Goal: Information Seeking & Learning: Learn about a topic

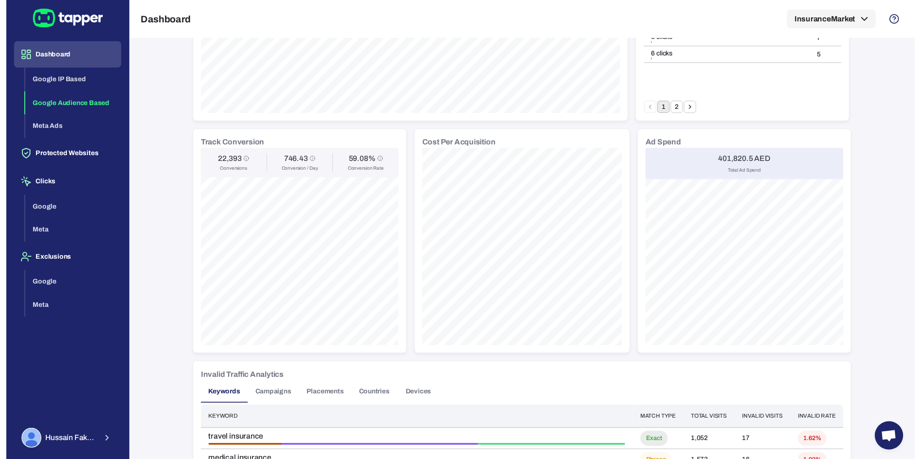
scroll to position [300, 0]
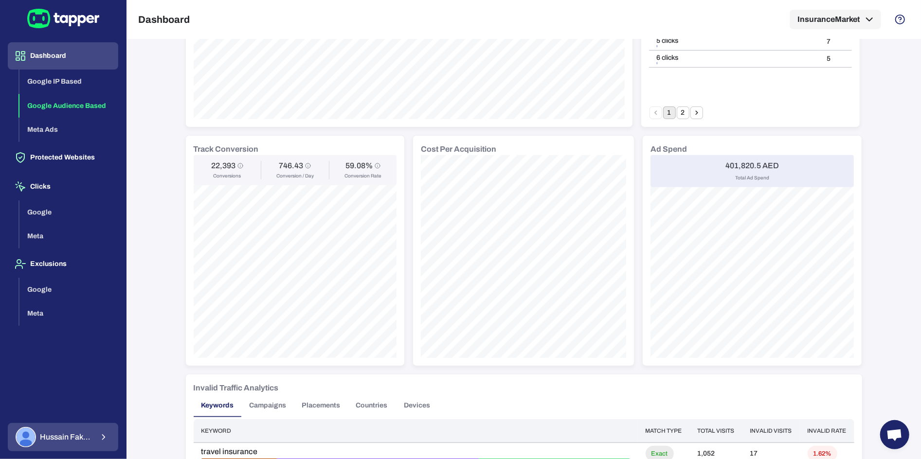
click at [87, 426] on button "Hussain Fakhruddin" at bounding box center [63, 437] width 110 height 28
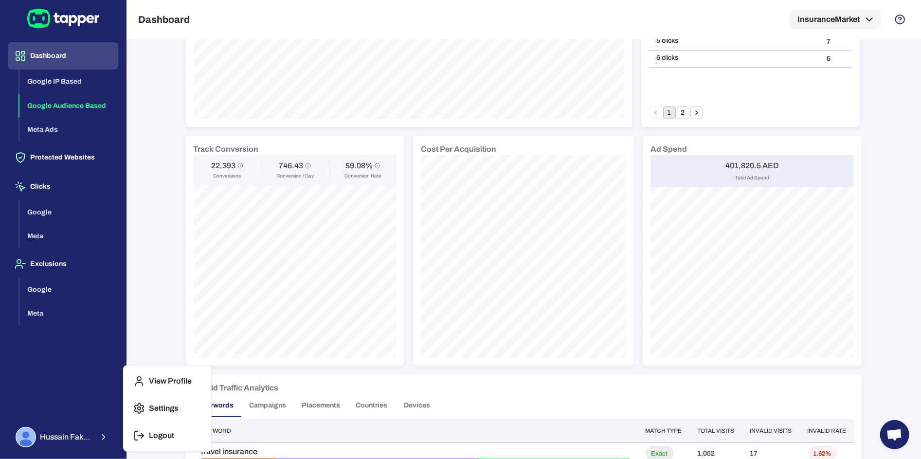
click at [147, 431] on button "Logout" at bounding box center [167, 435] width 80 height 23
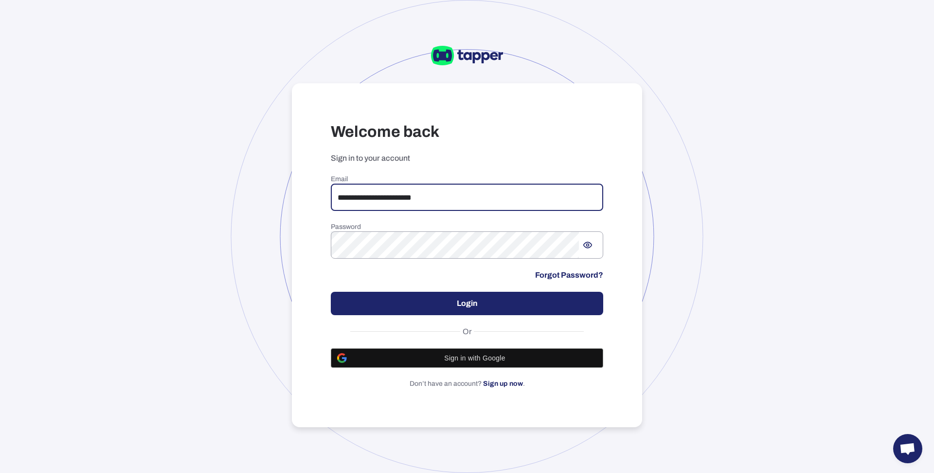
click at [387, 199] on input "**********" at bounding box center [467, 196] width 273 height 27
paste input "email"
type input "**********"
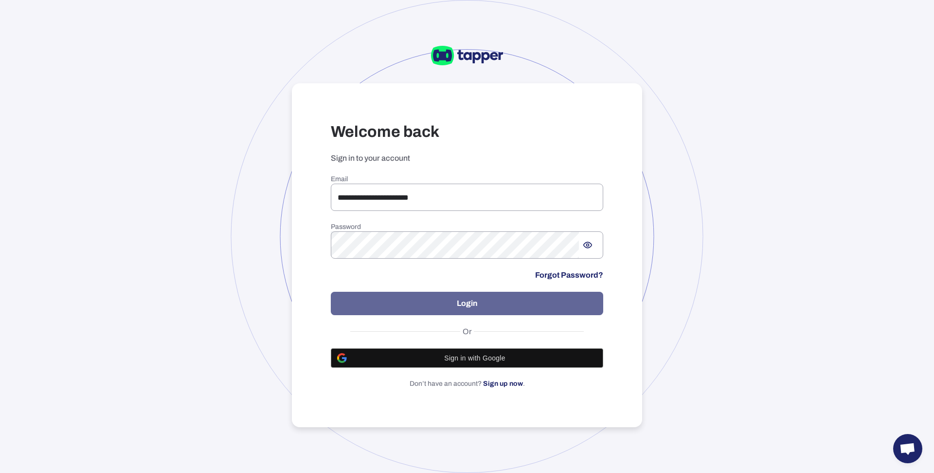
click at [446, 314] on button "Login" at bounding box center [467, 302] width 273 height 23
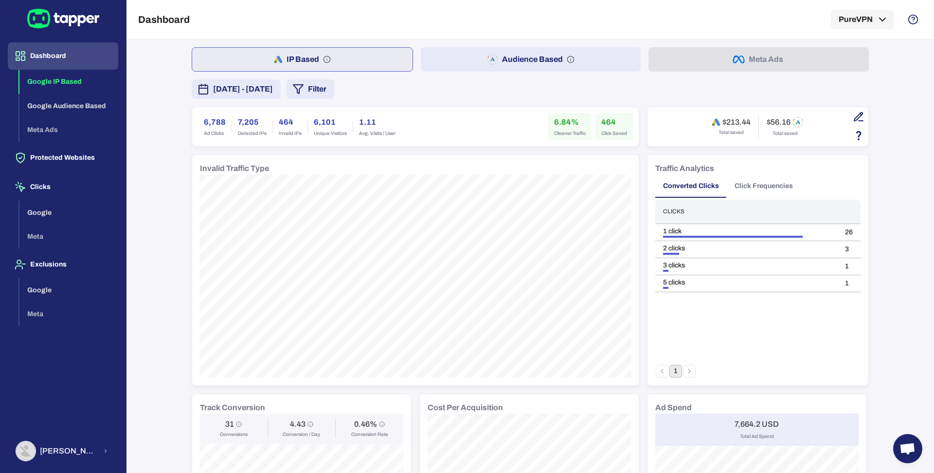
click at [273, 89] on span "[DATE] - [DATE]" at bounding box center [243, 89] width 60 height 12
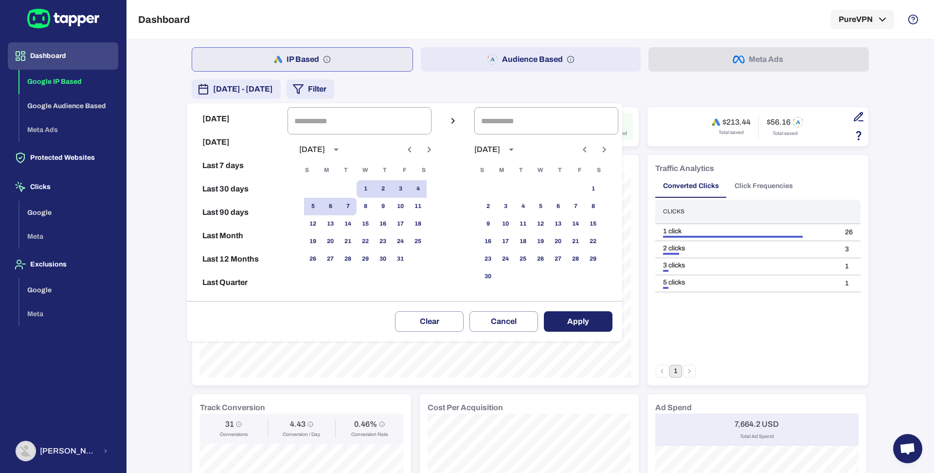
click at [416, 151] on icon "Previous month" at bounding box center [410, 150] width 12 height 12
click at [339, 184] on button "1" at bounding box center [331, 189] width 18 height 18
type input "**********"
drag, startPoint x: 361, startPoint y: 261, endPoint x: 376, endPoint y: 260, distance: 14.6
click at [357, 261] on button "30" at bounding box center [348, 259] width 18 height 18
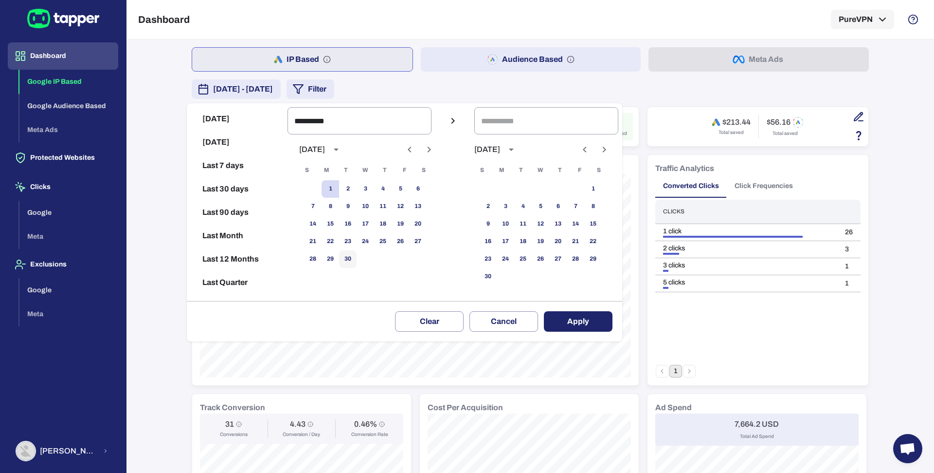
type input "**********"
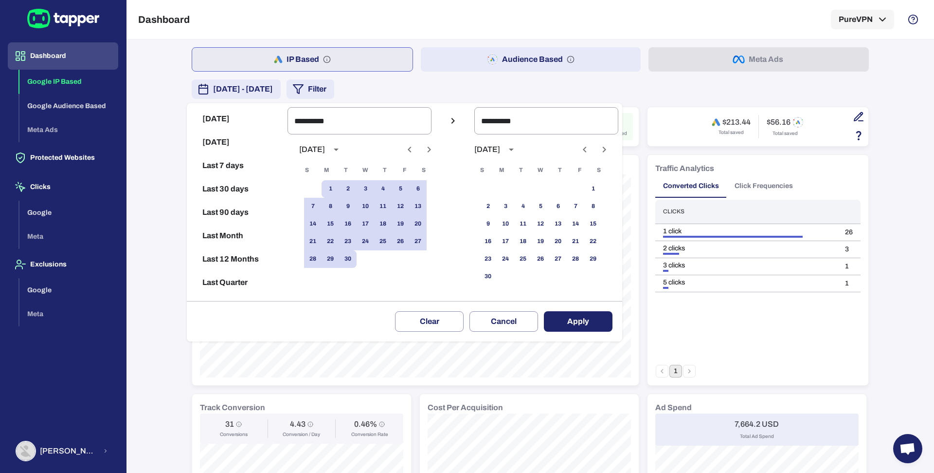
click at [599, 319] on button "Apply" at bounding box center [578, 321] width 69 height 20
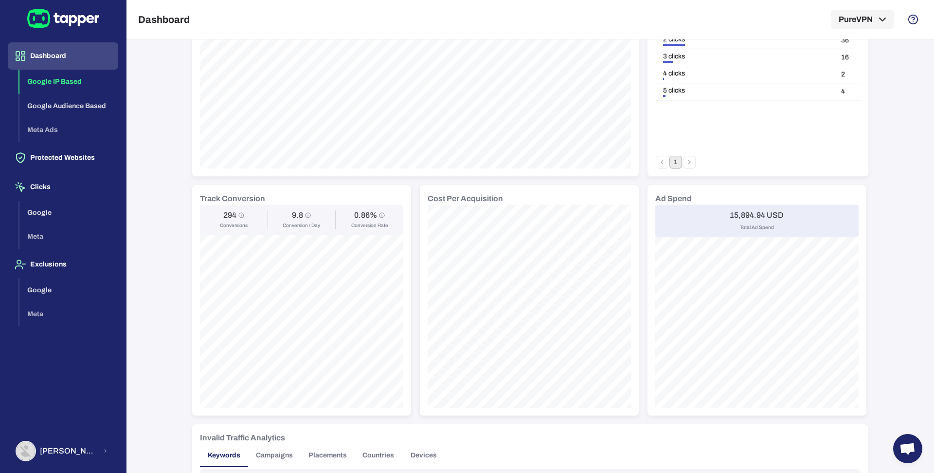
scroll to position [212, 0]
drag, startPoint x: 724, startPoint y: 212, endPoint x: 750, endPoint y: 212, distance: 25.8
click at [750, 212] on div "15,894.94 USD Total Ad Spend" at bounding box center [756, 217] width 203 height 32
copy h6 "15,894"
click at [736, 216] on div "15,894.94 USD Total Ad Spend" at bounding box center [756, 217] width 203 height 32
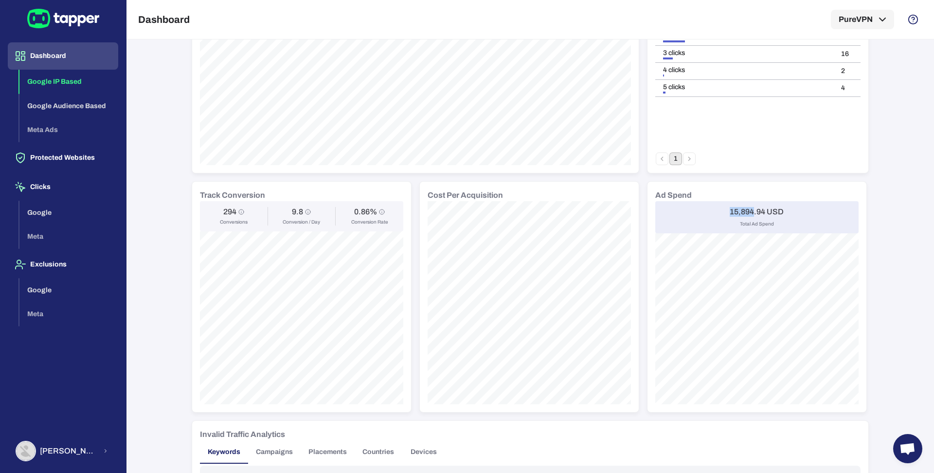
drag, startPoint x: 725, startPoint y: 209, endPoint x: 750, endPoint y: 210, distance: 25.3
click at [750, 210] on div "15,894.94 USD Total Ad Spend" at bounding box center [756, 217] width 203 height 32
copy h6 "15,894"
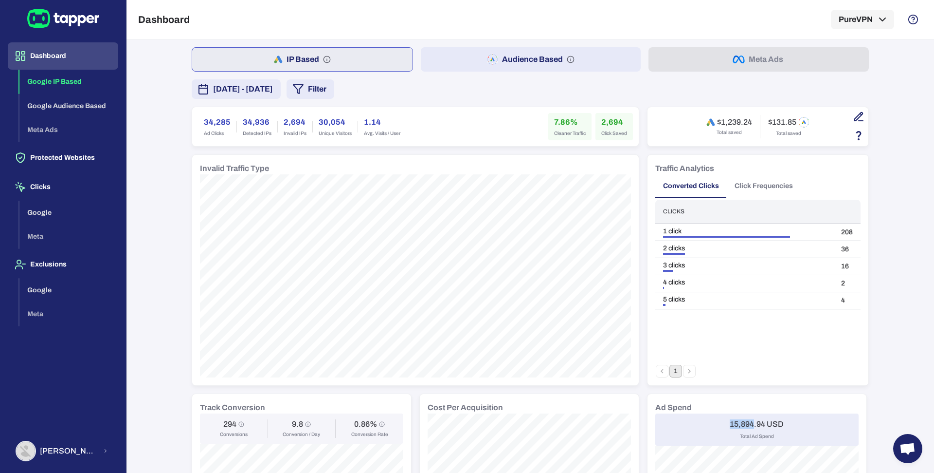
click at [444, 72] on div "IP Based Audience Based Meta Ads September 1, 2025 - September 30, 2025 Filter …" at bounding box center [530, 459] width 677 height 824
click at [444, 69] on button "Audience Based" at bounding box center [531, 59] width 220 height 24
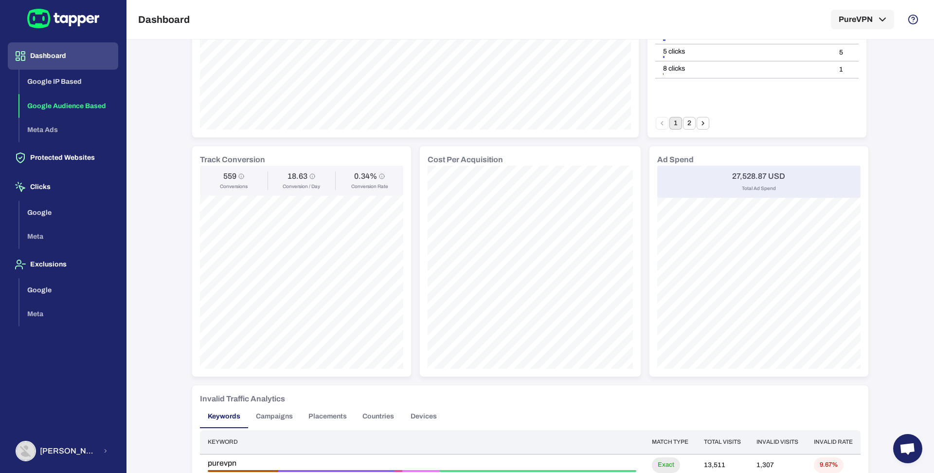
scroll to position [247, 0]
click at [91, 441] on button "Abdul Haseeb" at bounding box center [63, 451] width 110 height 28
click at [153, 444] on p "Logout" at bounding box center [161, 449] width 25 height 10
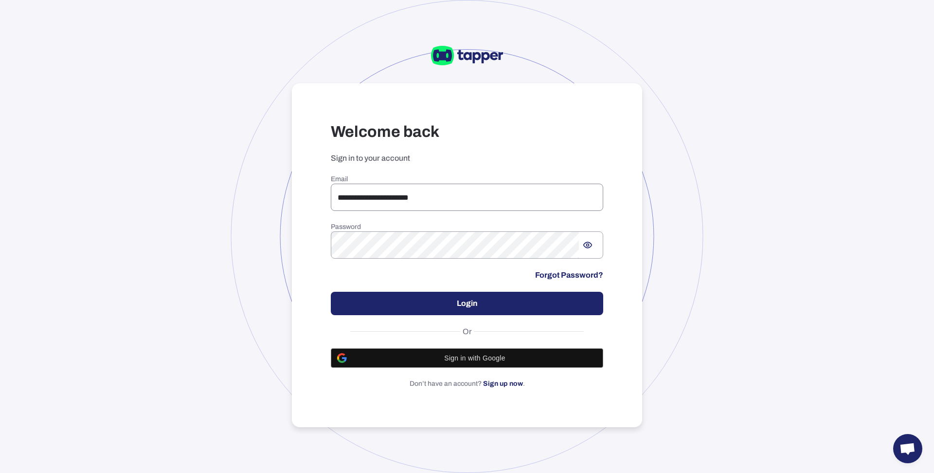
click at [408, 196] on input "**********" at bounding box center [467, 196] width 273 height 27
paste input "email"
type input "**********"
click at [406, 312] on button "Login" at bounding box center [467, 302] width 273 height 23
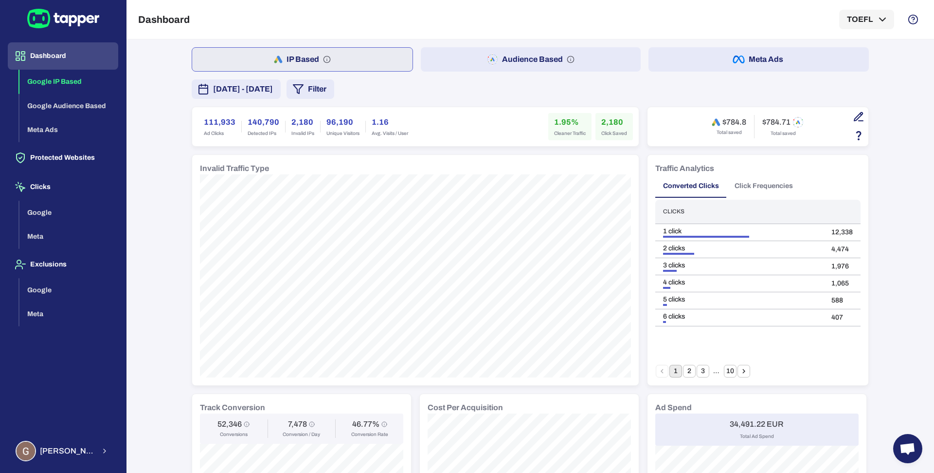
click at [281, 82] on button "[DATE] - [DATE]" at bounding box center [236, 88] width 89 height 19
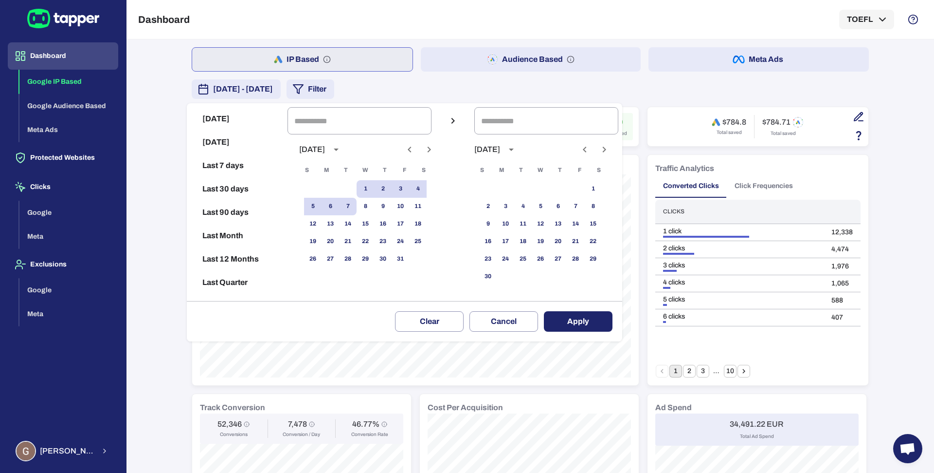
click at [416, 150] on icon "Previous month" at bounding box center [410, 150] width 12 height 12
click at [337, 186] on button "1" at bounding box center [331, 189] width 18 height 18
type input "**********"
click at [354, 257] on button "30" at bounding box center [348, 259] width 18 height 18
type input "**********"
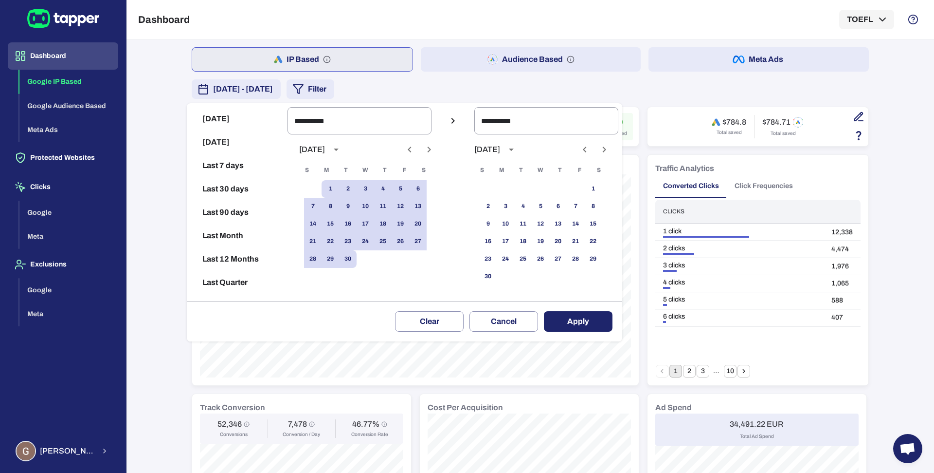
click at [591, 326] on button "Apply" at bounding box center [578, 321] width 69 height 20
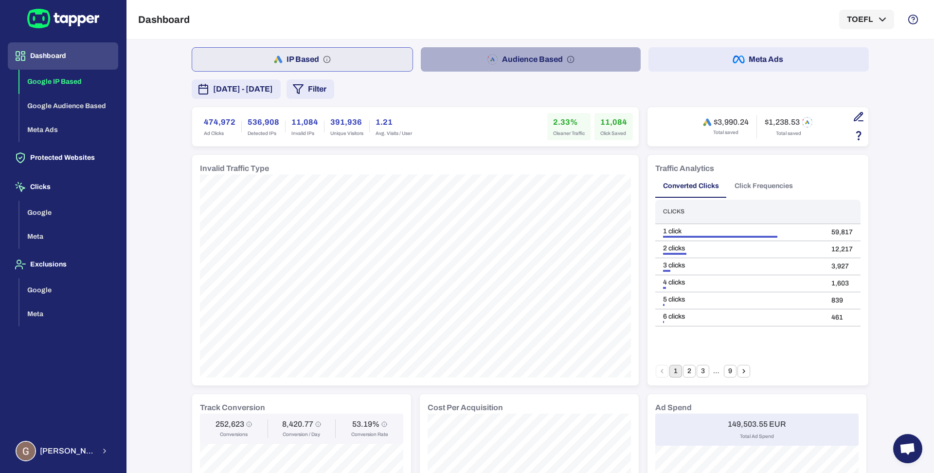
click at [455, 64] on button "Audience Based" at bounding box center [531, 59] width 220 height 24
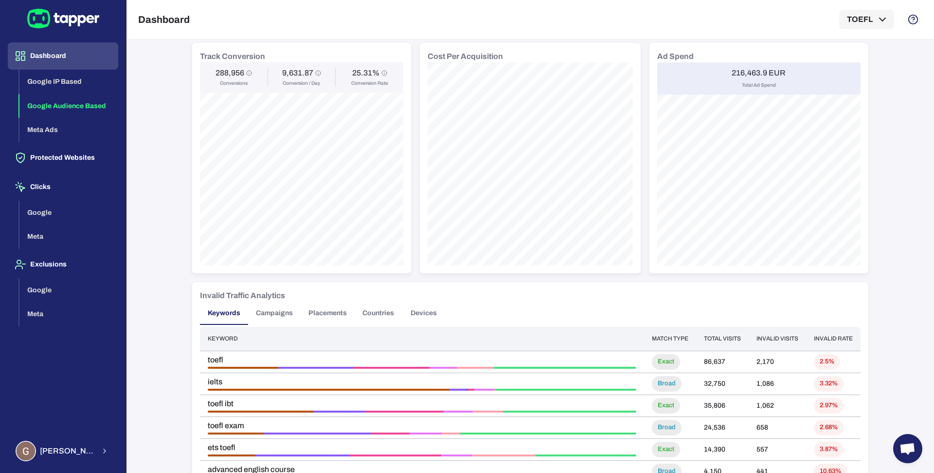
scroll to position [637, 0]
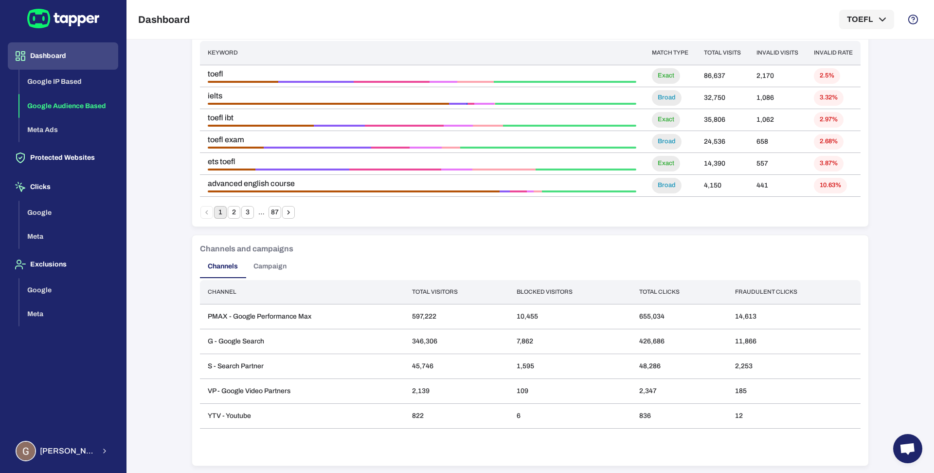
click at [276, 271] on button "Campaign" at bounding box center [270, 266] width 49 height 23
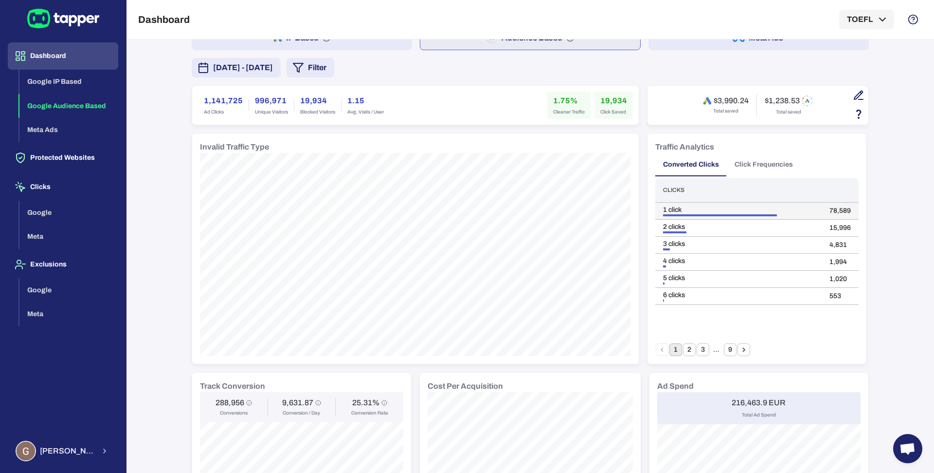
scroll to position [0, 0]
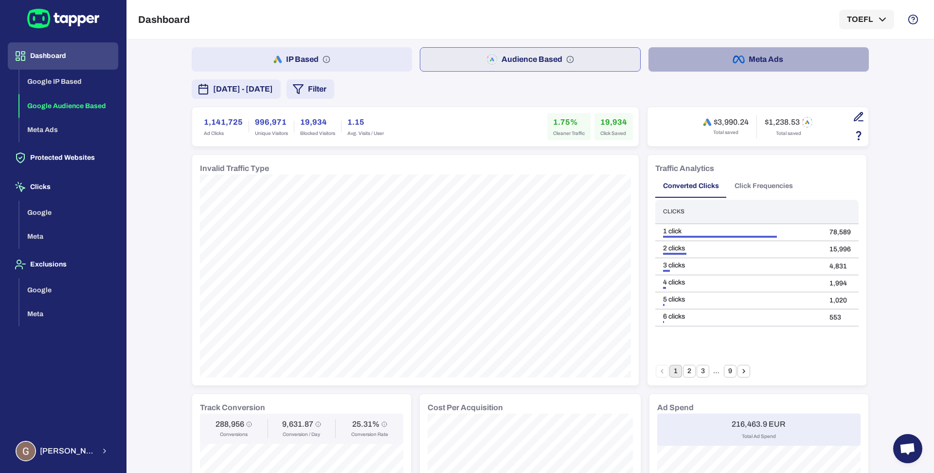
click at [689, 67] on button "Meta Ads" at bounding box center [759, 59] width 220 height 24
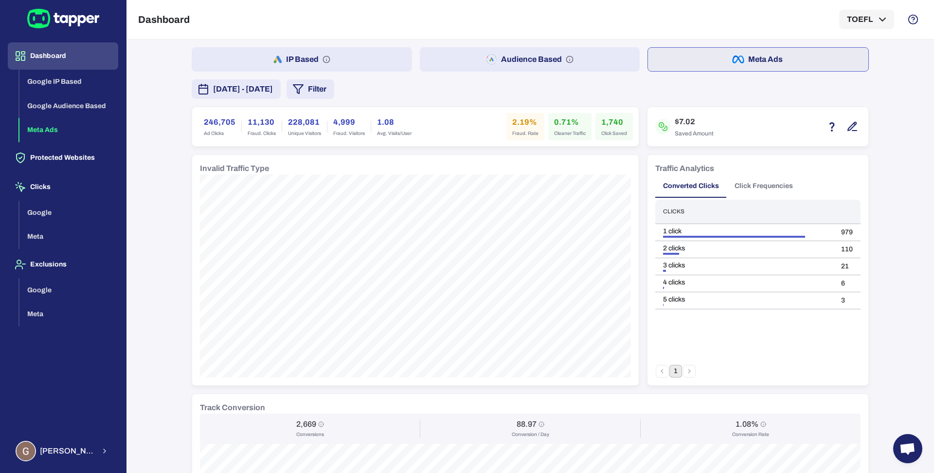
click at [602, 69] on button "Audience Based" at bounding box center [530, 59] width 220 height 24
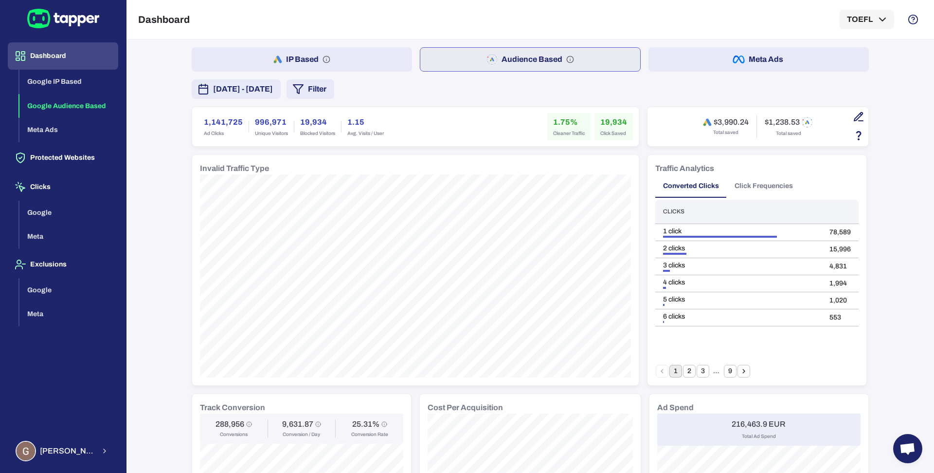
scroll to position [637, 0]
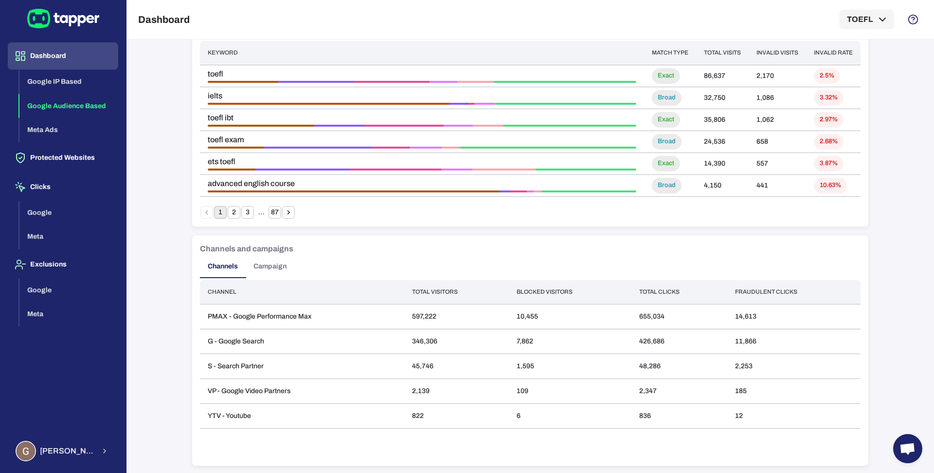
click at [264, 269] on button "Campaign" at bounding box center [270, 266] width 49 height 23
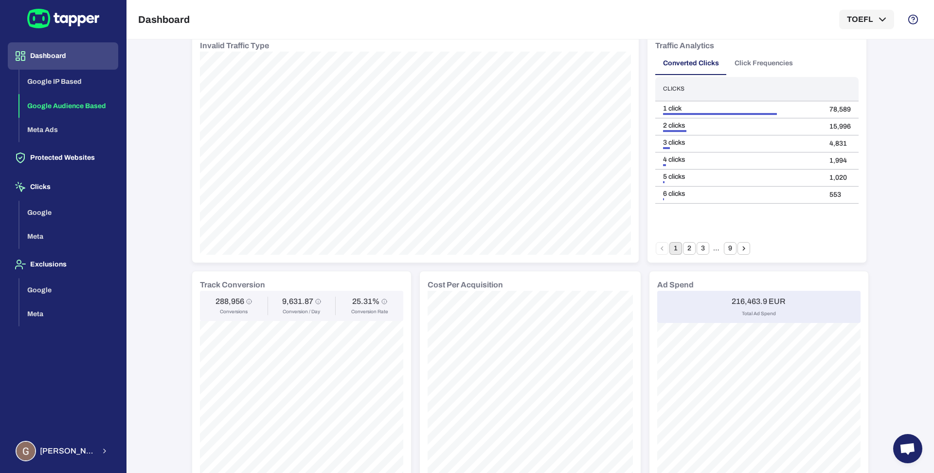
scroll to position [0, 0]
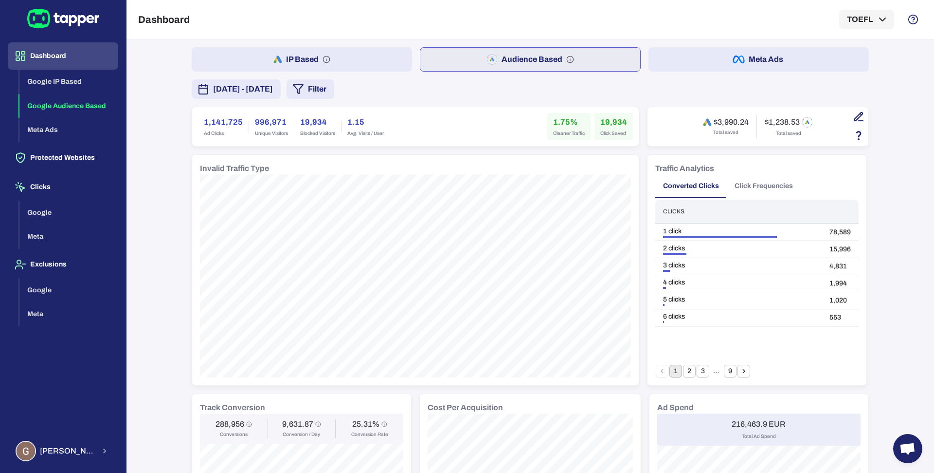
click at [856, 119] on icon "button" at bounding box center [859, 117] width 12 height 12
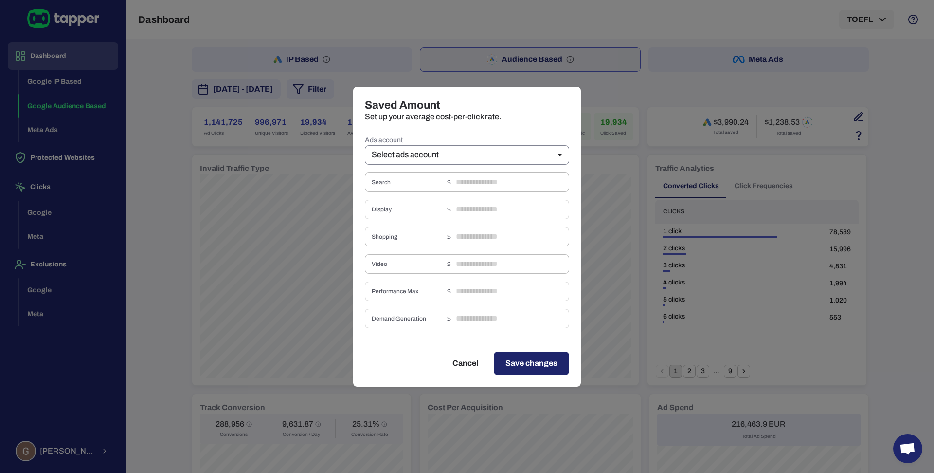
click at [439, 145] on body "Dashboard Google IP Based Google Audience Based Meta Ads Protected Websites Cli…" at bounding box center [467, 236] width 934 height 473
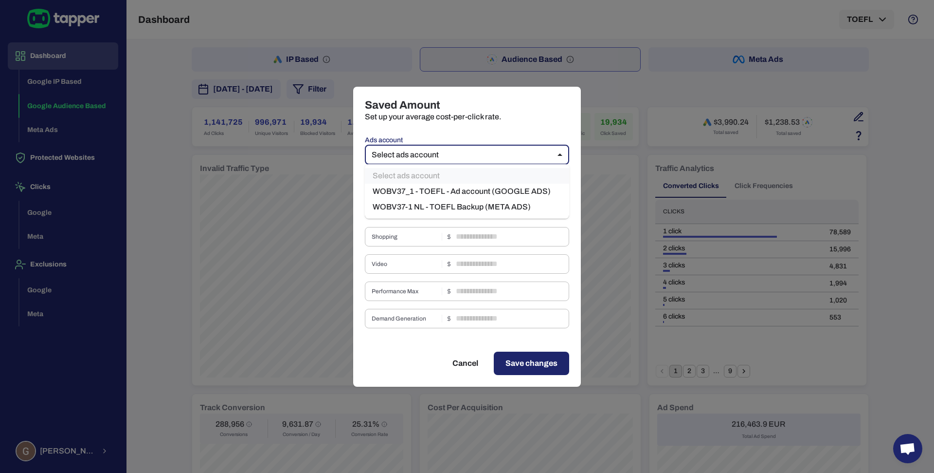
click at [427, 210] on li "WOBV37-1 NL - TOEFL Backup (META ADS)" at bounding box center [467, 207] width 204 height 16
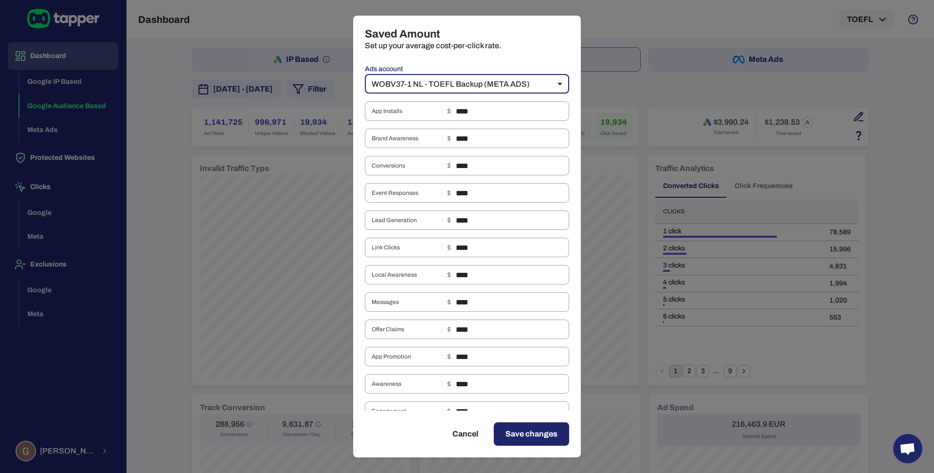
click at [484, 82] on body "Dashboard Google IP Based Google Audience Based Meta Ads Protected Websites Cli…" at bounding box center [467, 236] width 934 height 473
click at [452, 115] on li "WOBV37_1 - TOEFL - Ad account (GOOGLE ADS)" at bounding box center [462, 121] width 204 height 16
type input "***"
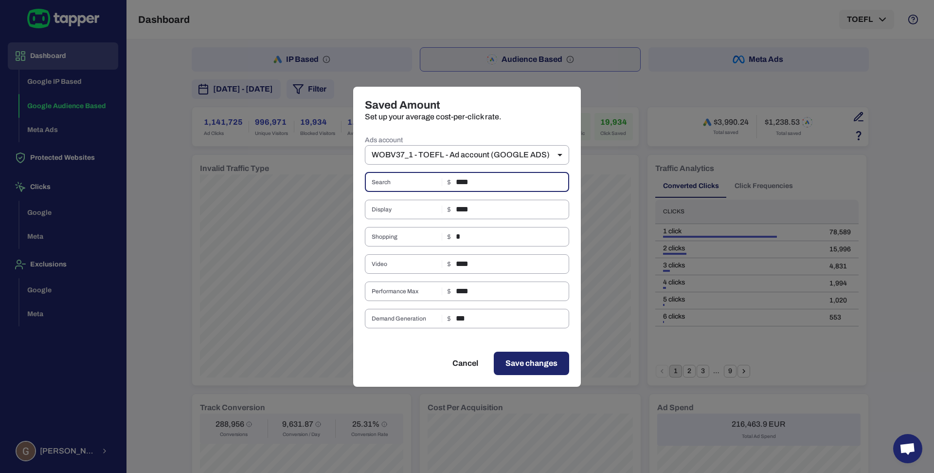
click at [472, 185] on input "****" at bounding box center [512, 181] width 113 height 19
type input "****"
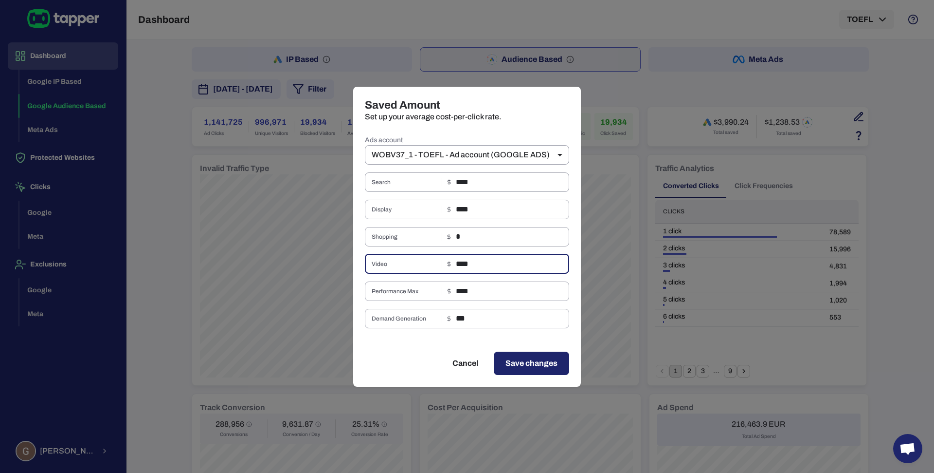
click at [486, 265] on input "****" at bounding box center [512, 263] width 113 height 19
type input "****"
click at [541, 358] on span "Save changes" at bounding box center [532, 363] width 52 height 12
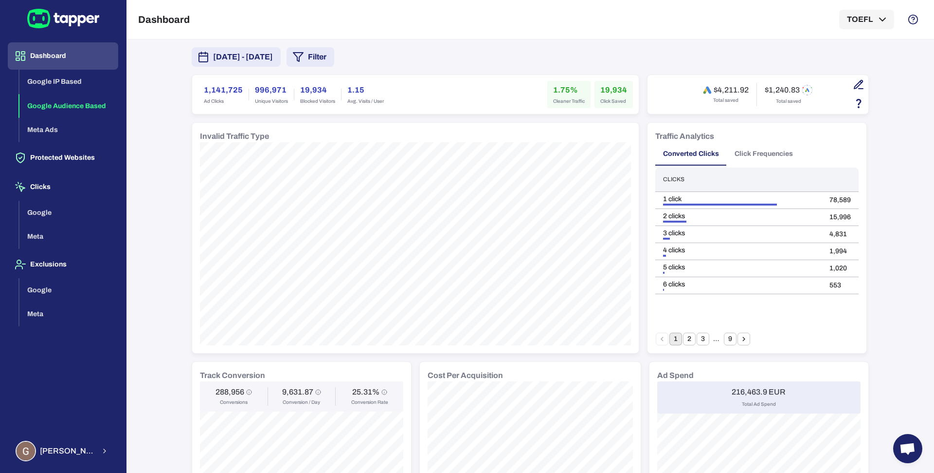
scroll to position [52, 0]
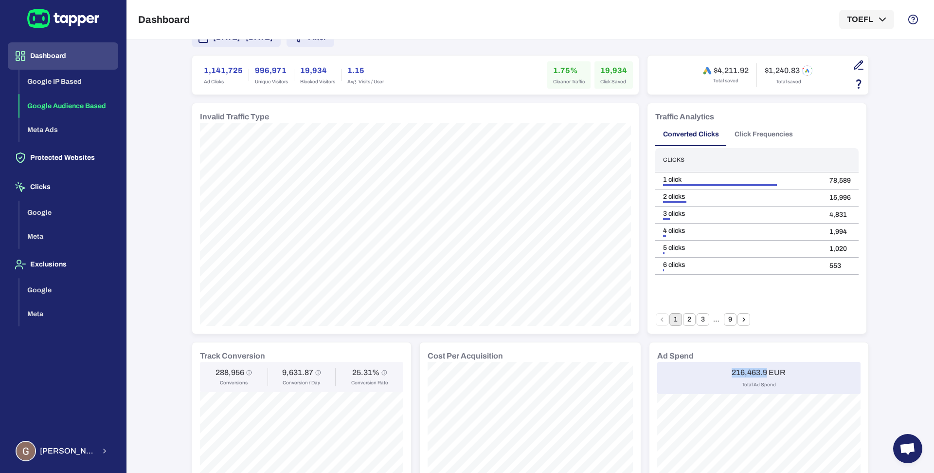
drag, startPoint x: 729, startPoint y: 369, endPoint x: 763, endPoint y: 372, distance: 33.7
click at [763, 372] on h6 "216,463.9 EUR" at bounding box center [759, 372] width 54 height 10
copy h6 "216,463.9"
click at [740, 374] on h6 "216,463.9 EUR" at bounding box center [759, 372] width 54 height 10
drag, startPoint x: 729, startPoint y: 371, endPoint x: 754, endPoint y: 371, distance: 25.3
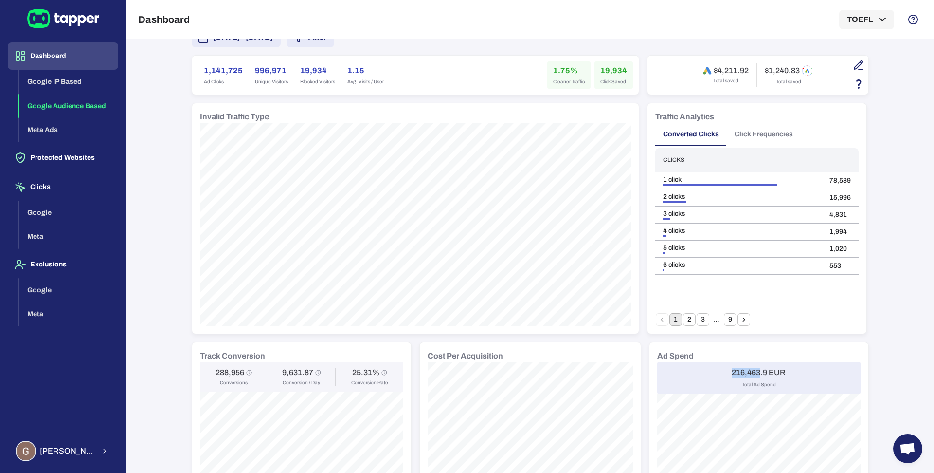
click at [754, 371] on h6 "216,463.9 EUR" at bounding box center [759, 372] width 54 height 10
copy h6 "216,463"
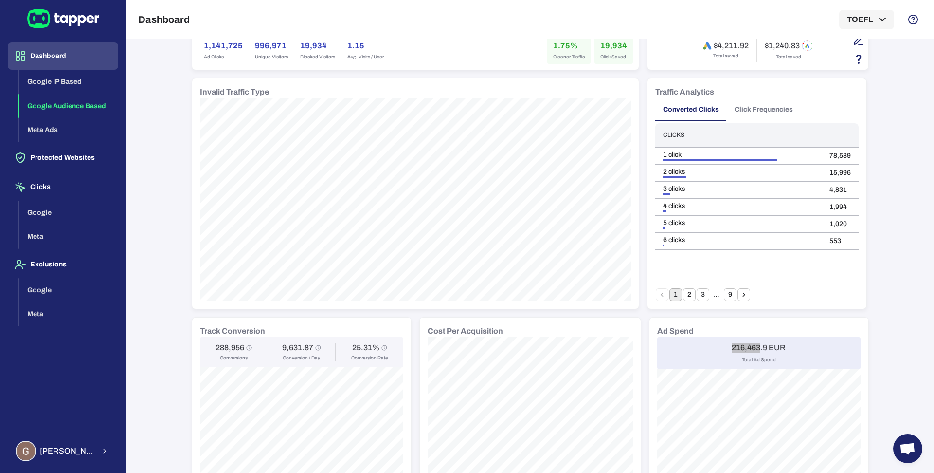
scroll to position [90, 0]
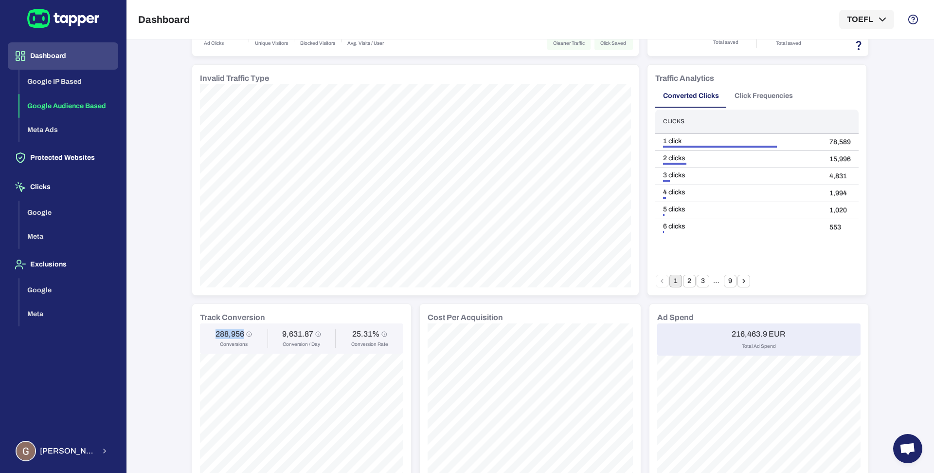
drag, startPoint x: 210, startPoint y: 329, endPoint x: 238, endPoint y: 332, distance: 28.4
click at [238, 332] on h6 "288,956" at bounding box center [230, 334] width 29 height 10
copy h6 "288,956"
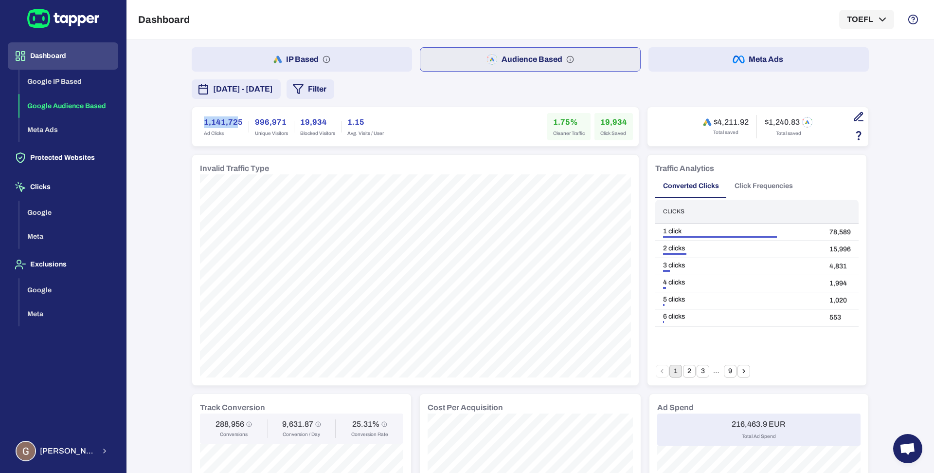
drag, startPoint x: 194, startPoint y: 122, endPoint x: 233, endPoint y: 121, distance: 38.9
click at [233, 121] on div "1,141,725 Ad Clicks" at bounding box center [223, 126] width 51 height 27
drag, startPoint x: 241, startPoint y: 124, endPoint x: 191, endPoint y: 123, distance: 49.6
click at [192, 123] on div "1,141,725 Ad Clicks 996,971 Unique Visitors 19,934 Blocked Visitors 1.15 Avg. V…" at bounding box center [415, 126] width 447 height 39
copy h6 "1,141,725"
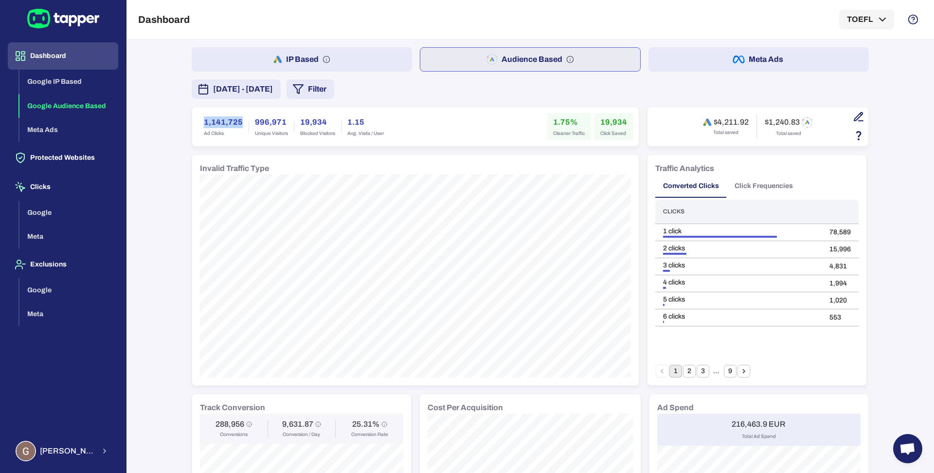
click at [601, 120] on h6 "19,934" at bounding box center [614, 122] width 27 height 12
copy h6 "19,934"
click at [553, 117] on h6 "1.75%" at bounding box center [569, 122] width 32 height 12
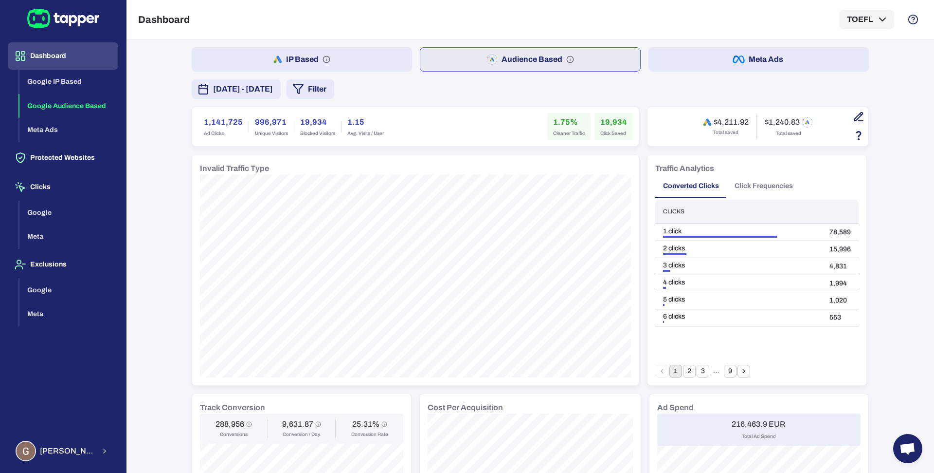
click at [553, 117] on h6 "1.75%" at bounding box center [569, 122] width 32 height 12
copy h6 "1.75%"
click at [672, 59] on button "Meta Ads" at bounding box center [759, 59] width 220 height 24
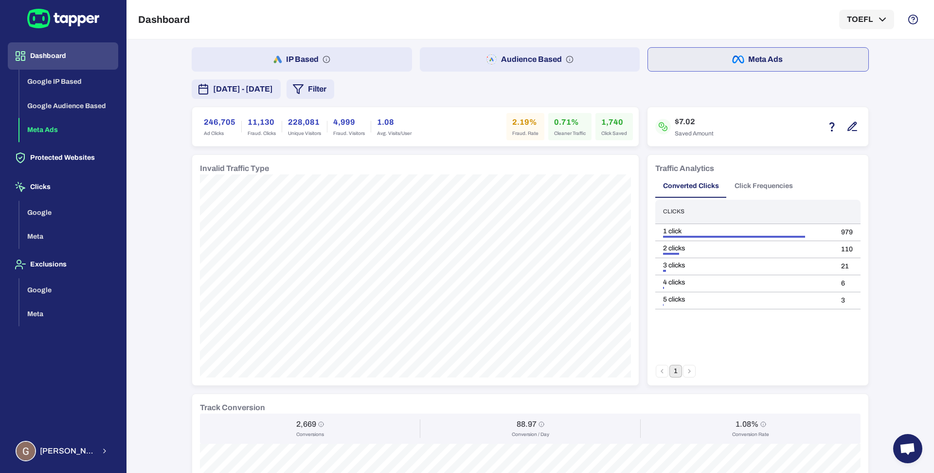
click at [512, 62] on button "Audience Based" at bounding box center [530, 59] width 220 height 24
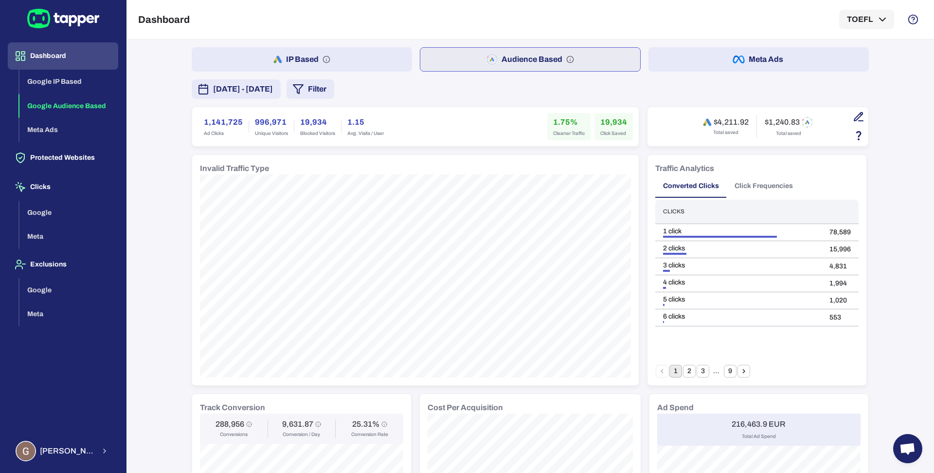
click at [334, 98] on button "Filter" at bounding box center [311, 88] width 48 height 19
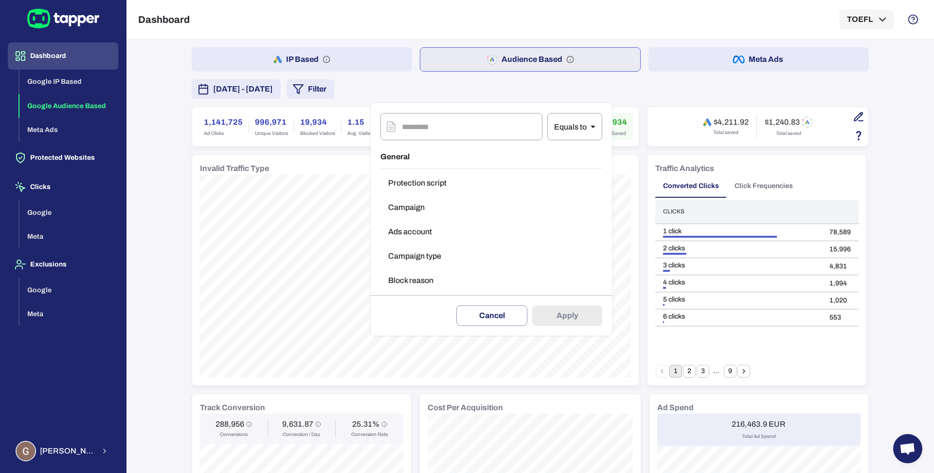
click at [404, 255] on button "Campaign type" at bounding box center [492, 255] width 222 height 19
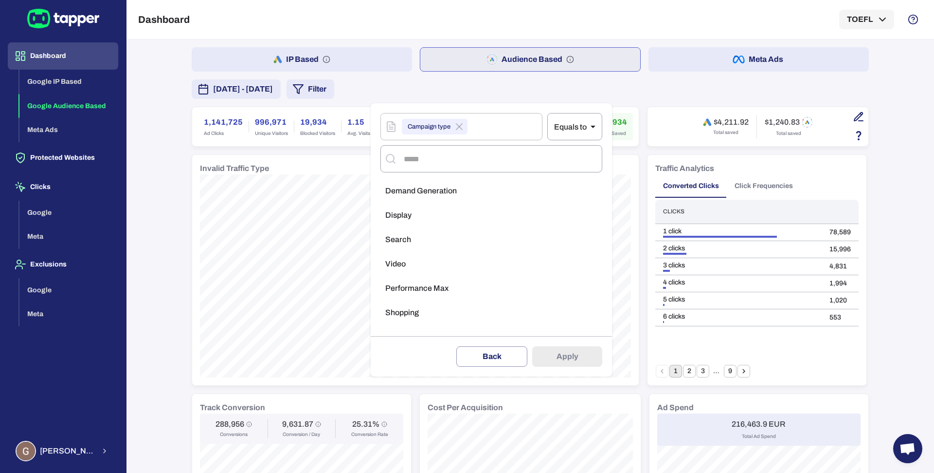
click at [426, 243] on li "Search" at bounding box center [492, 239] width 222 height 19
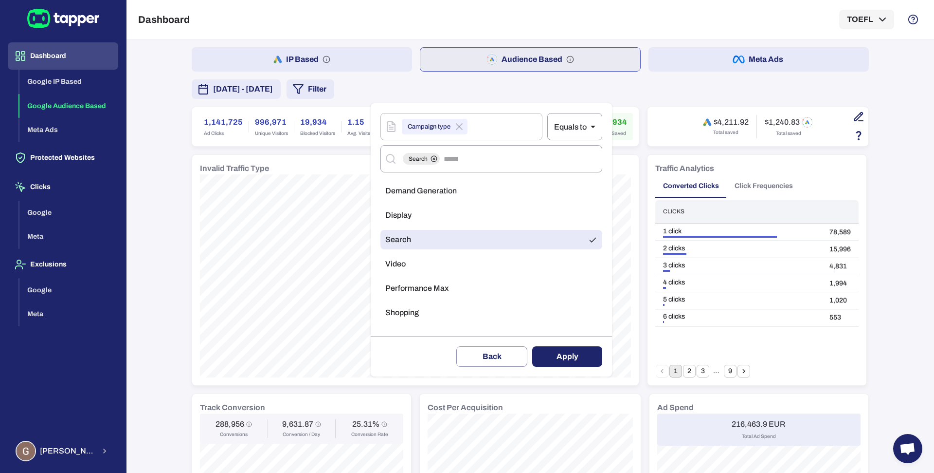
click at [559, 354] on button "Apply" at bounding box center [567, 356] width 70 height 20
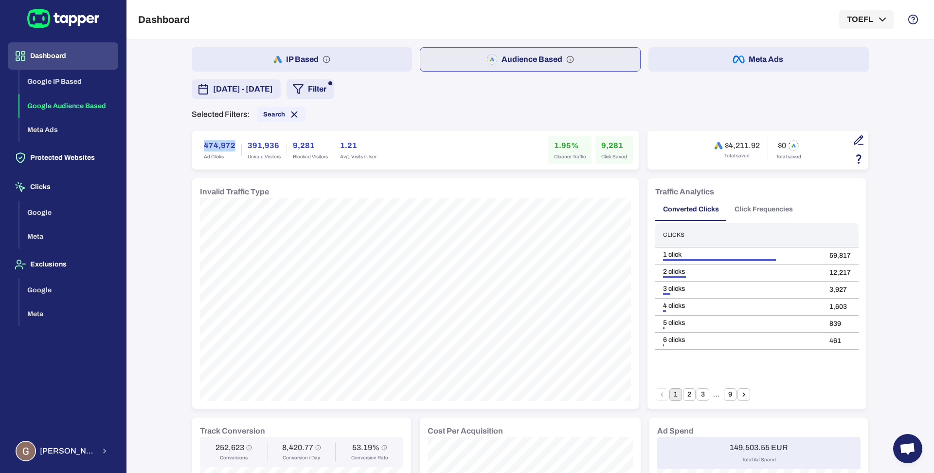
drag, startPoint x: 196, startPoint y: 141, endPoint x: 230, endPoint y: 146, distance: 34.8
click at [230, 146] on div "474,972 Ad Clicks" at bounding box center [219, 149] width 43 height 27
copy h6 "474,972"
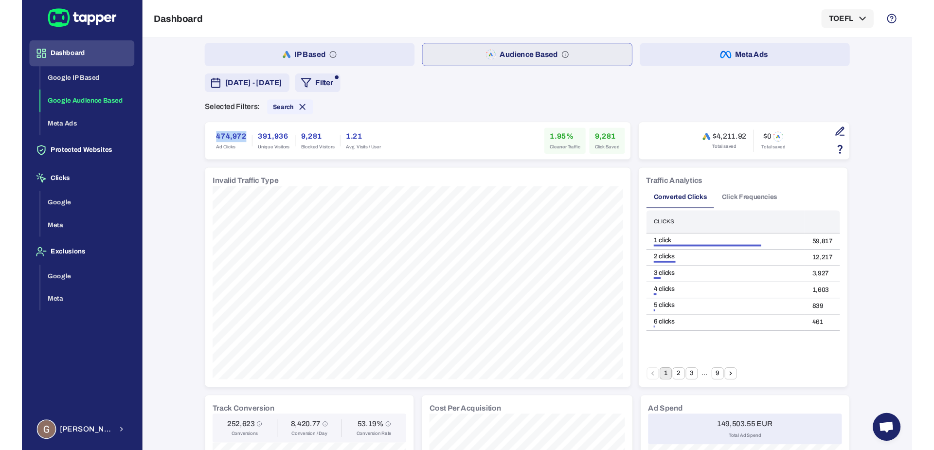
scroll to position [2, 0]
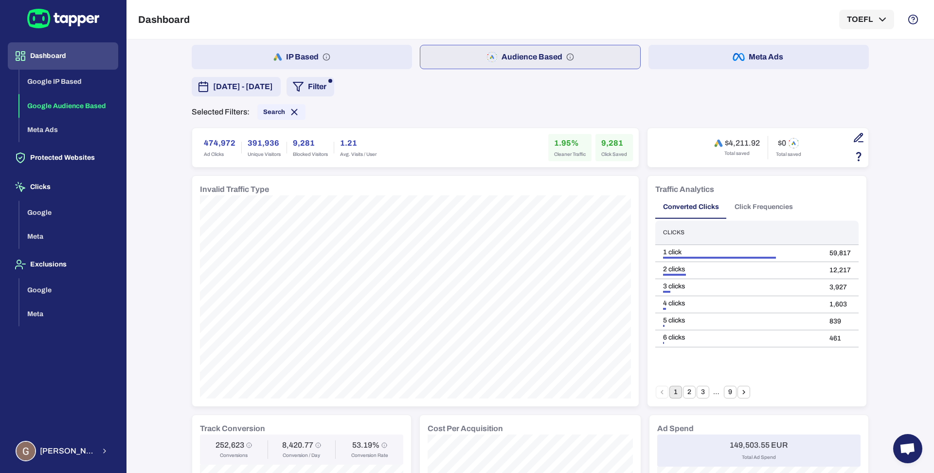
click at [559, 143] on h6 "1.95%" at bounding box center [570, 143] width 32 height 12
copy h6 "1.95"
drag, startPoint x: 725, startPoint y: 142, endPoint x: 745, endPoint y: 146, distance: 20.7
click at [745, 146] on h6 "$4,211.92" at bounding box center [742, 143] width 35 height 10
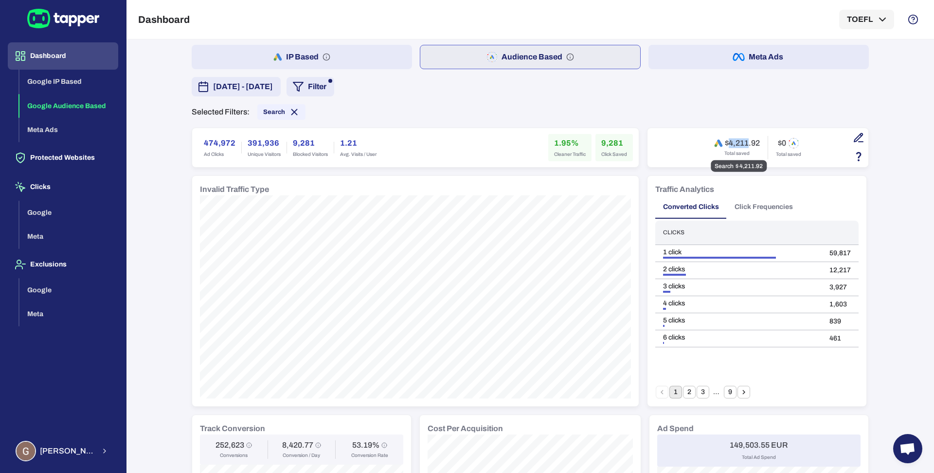
copy h6 "4,211"
click at [601, 146] on h6 "9,281" at bounding box center [614, 143] width 26 height 12
copy h6 "9,281"
click at [263, 117] on div "Search" at bounding box center [281, 112] width 48 height 16
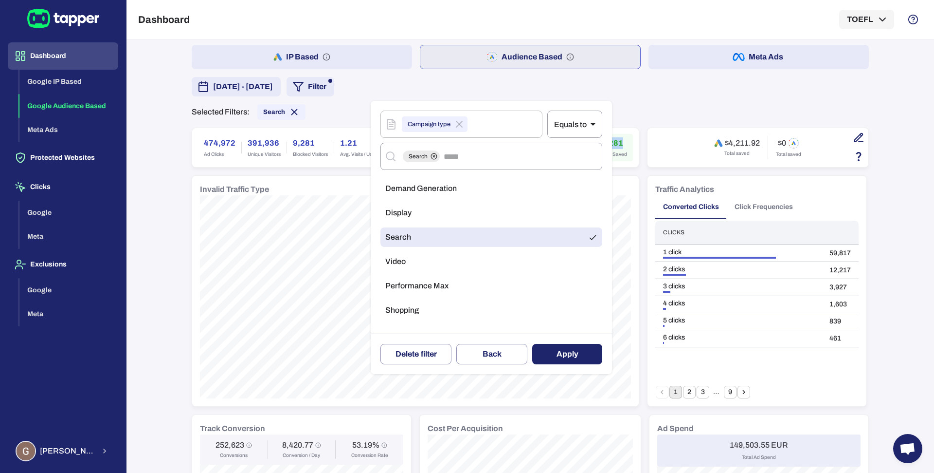
click at [410, 282] on span "Performance Max" at bounding box center [416, 286] width 63 height 10
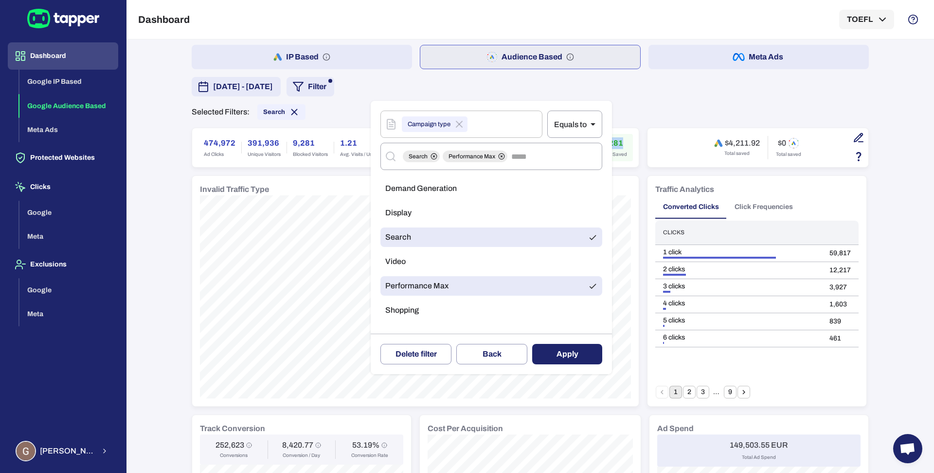
click at [413, 236] on li "Search" at bounding box center [492, 236] width 222 height 19
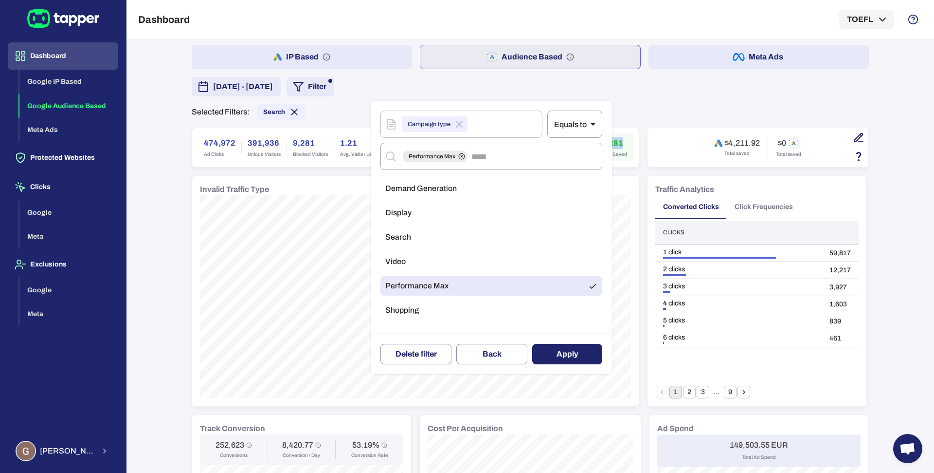
click at [555, 353] on button "Apply" at bounding box center [567, 354] width 70 height 20
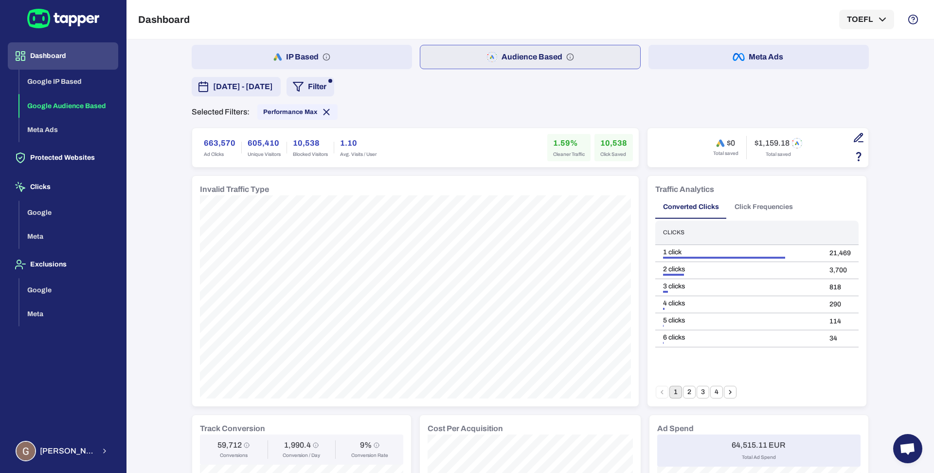
click at [212, 144] on h6 "663,570" at bounding box center [220, 143] width 32 height 12
click at [605, 135] on div "10,538 Click Saved" at bounding box center [614, 147] width 38 height 27
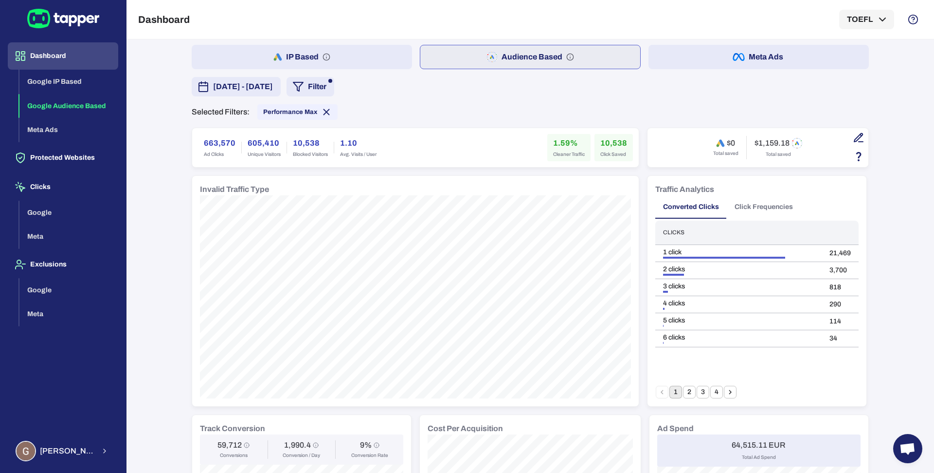
click at [553, 138] on h6 "1.59%" at bounding box center [569, 143] width 32 height 12
drag, startPoint x: 753, startPoint y: 144, endPoint x: 773, endPoint y: 143, distance: 20.0
click at [773, 143] on h6 "$1,159.18" at bounding box center [772, 143] width 35 height 10
click at [273, 108] on span "Performance Max" at bounding box center [290, 112] width 54 height 8
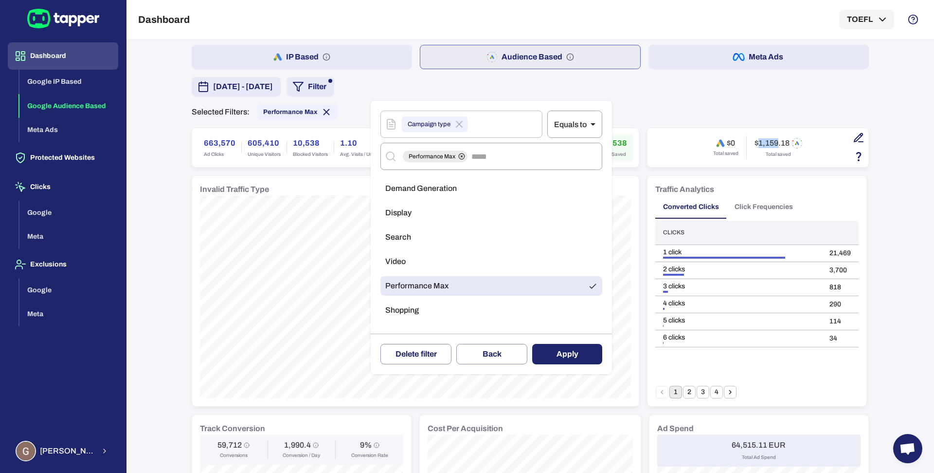
click at [408, 265] on li "Video" at bounding box center [492, 261] width 222 height 19
drag, startPoint x: 430, startPoint y: 289, endPoint x: 464, endPoint y: 301, distance: 36.5
click at [430, 289] on span "Performance Max" at bounding box center [416, 286] width 63 height 10
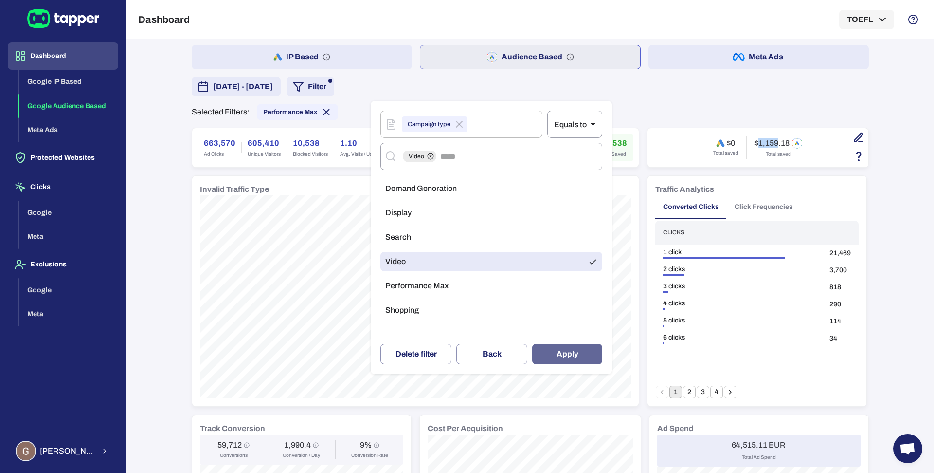
click at [560, 346] on button "Apply" at bounding box center [567, 354] width 70 height 20
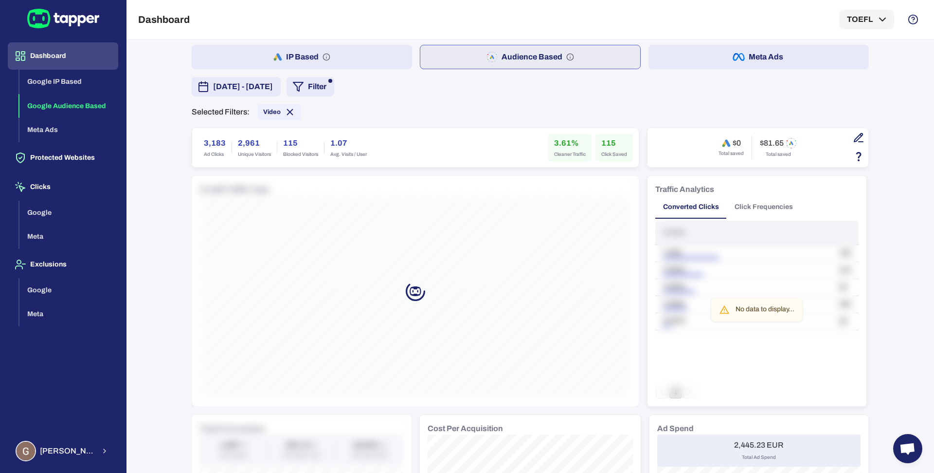
click at [206, 140] on h6 "3,183" at bounding box center [215, 143] width 22 height 12
click at [606, 139] on h6 "115" at bounding box center [614, 143] width 26 height 12
drag, startPoint x: 551, startPoint y: 141, endPoint x: 565, endPoint y: 142, distance: 14.1
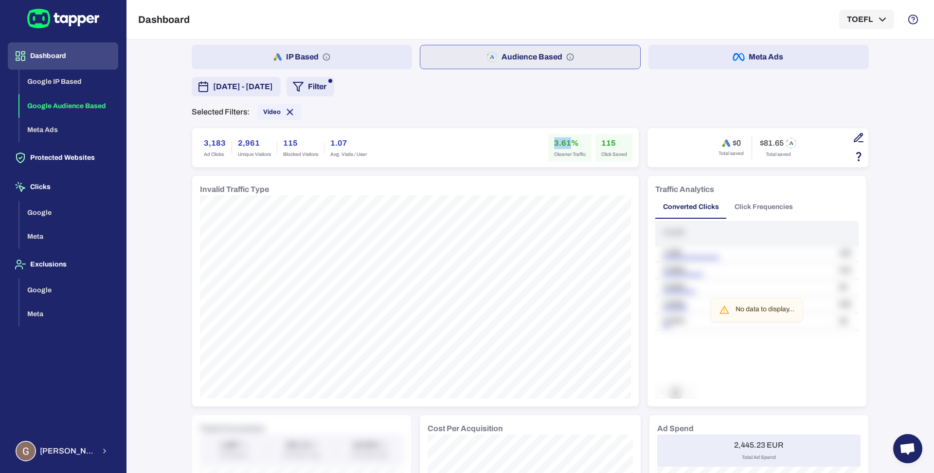
click at [565, 142] on h6 "3.61%" at bounding box center [570, 143] width 32 height 12
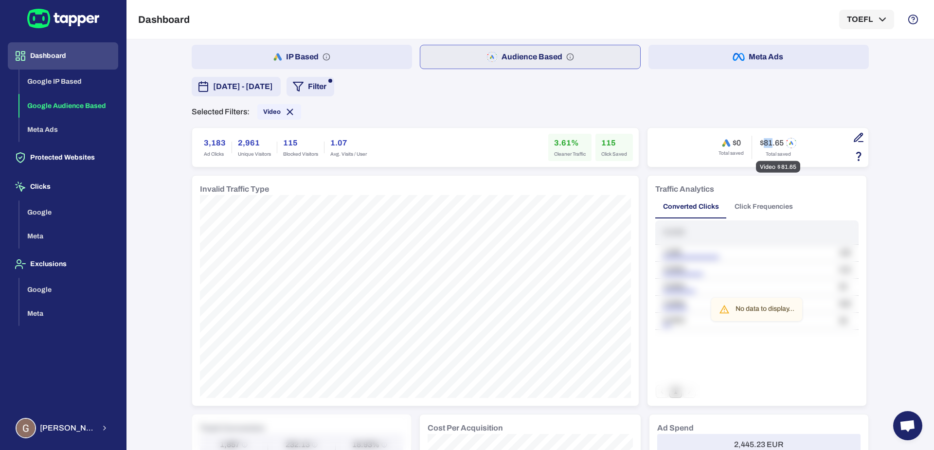
drag, startPoint x: 760, startPoint y: 140, endPoint x: 767, endPoint y: 143, distance: 7.7
click at [767, 143] on h6 "$81.65" at bounding box center [772, 143] width 24 height 10
click at [273, 112] on span "Video" at bounding box center [272, 112] width 18 height 8
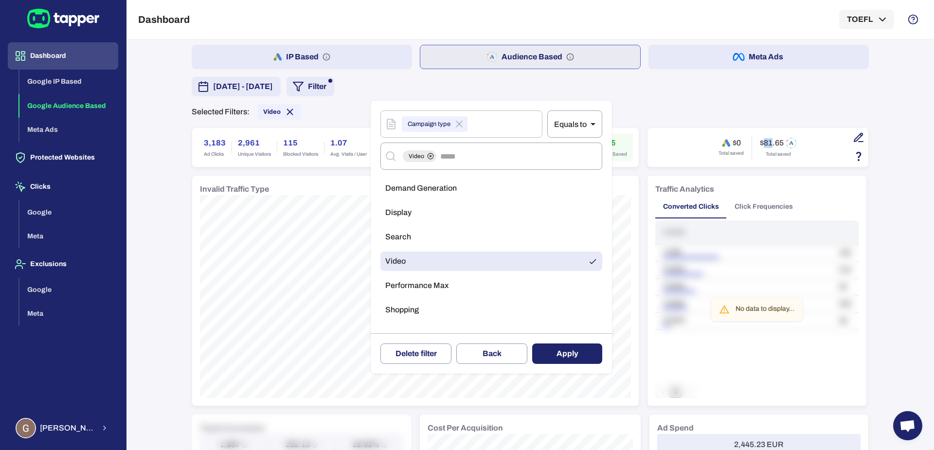
click at [289, 127] on div at bounding box center [467, 225] width 934 height 450
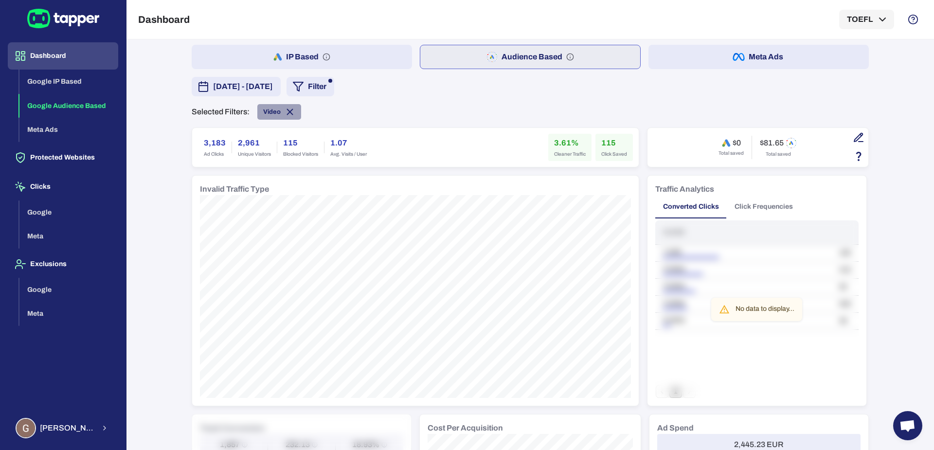
click at [288, 111] on icon at bounding box center [290, 111] width 5 height 5
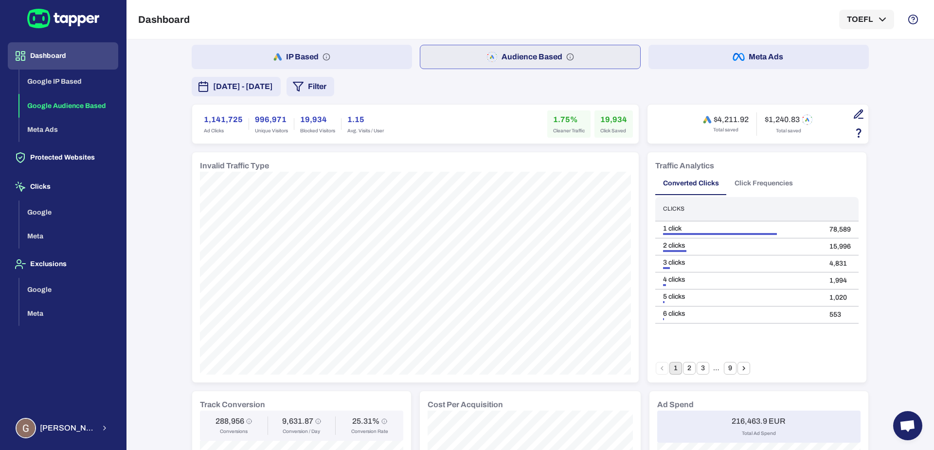
click at [665, 49] on button "Meta Ads" at bounding box center [759, 57] width 220 height 24
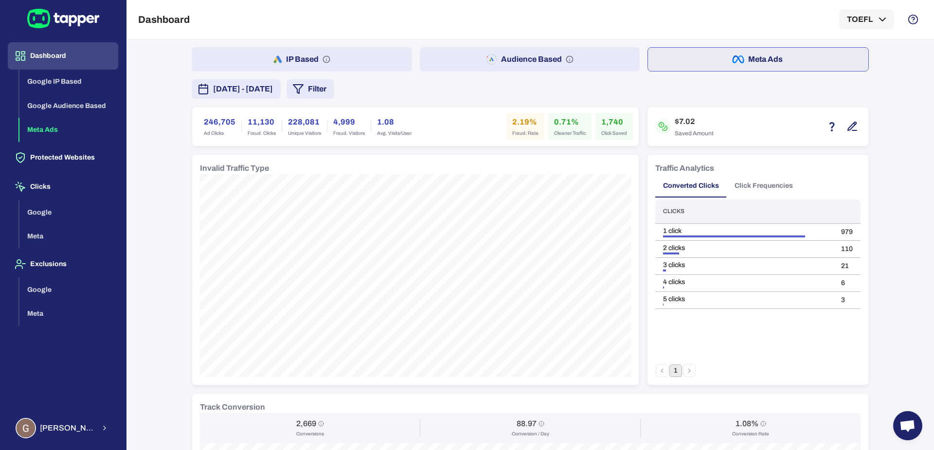
click at [205, 127] on div "246,705 Ad Clicks" at bounding box center [219, 126] width 43 height 27
click at [205, 123] on h6 "246,705" at bounding box center [220, 122] width 32 height 12
click at [205, 122] on h6 "246,705" at bounding box center [220, 122] width 32 height 12
click at [677, 121] on h6 "$7.02" at bounding box center [694, 122] width 39 height 12
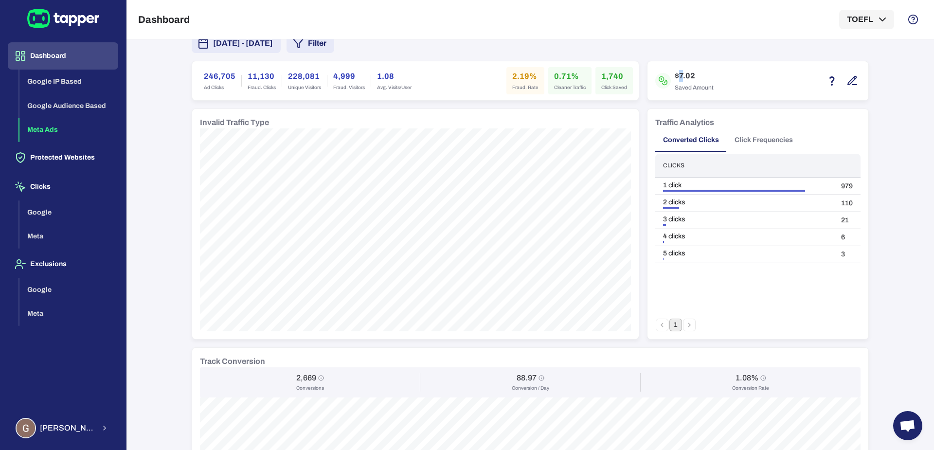
scroll to position [35, 0]
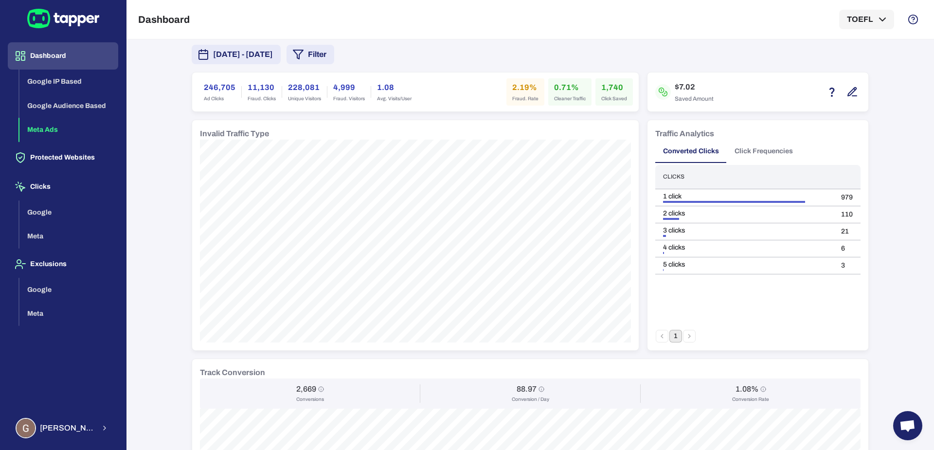
click at [603, 88] on h6 "1,740" at bounding box center [614, 88] width 26 height 12
click at [206, 83] on h6 "246,705" at bounding box center [220, 88] width 32 height 12
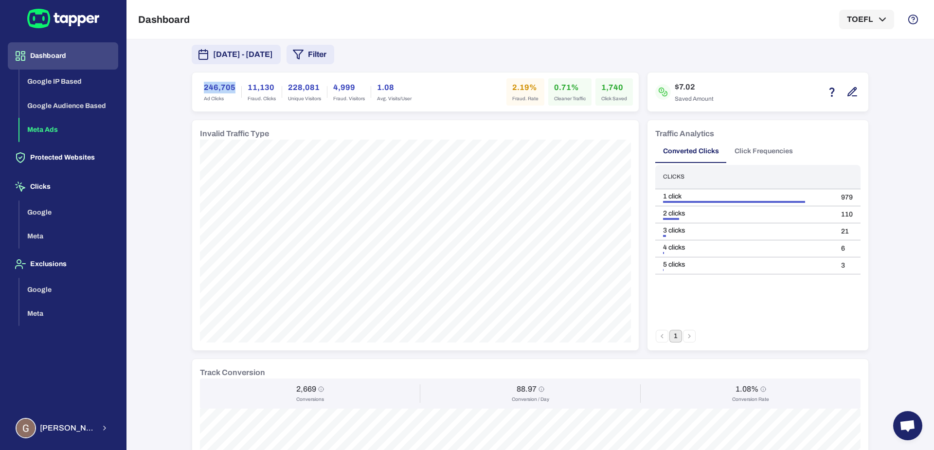
click at [206, 83] on h6 "246,705" at bounding box center [220, 88] width 32 height 12
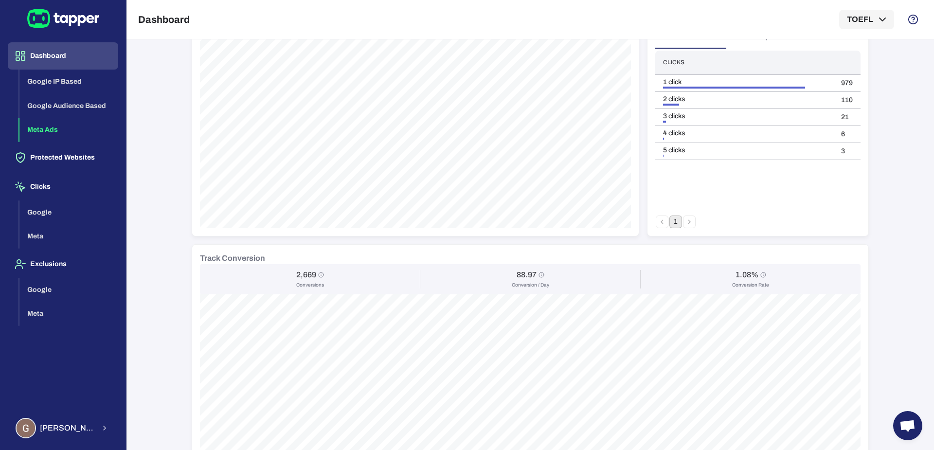
scroll to position [0, 0]
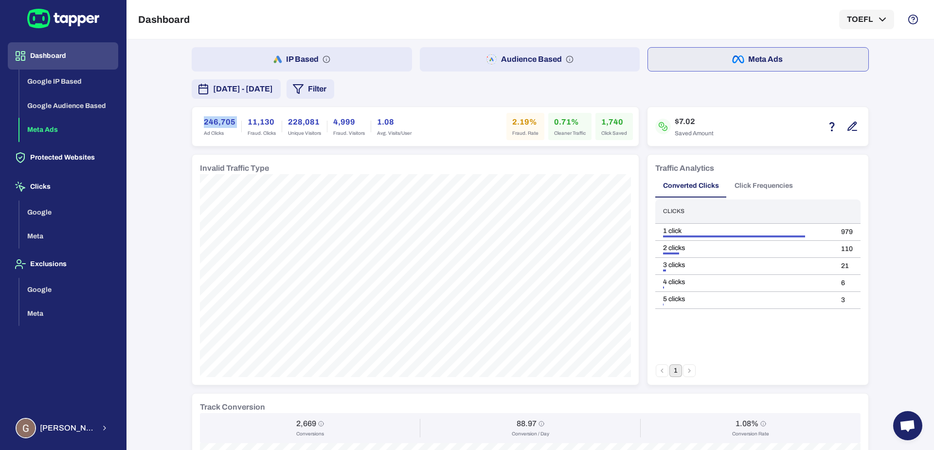
click at [496, 97] on div "[DATE] - [DATE] Filter" at bounding box center [530, 88] width 677 height 19
click at [41, 262] on button "Exclusions" at bounding box center [63, 264] width 110 height 27
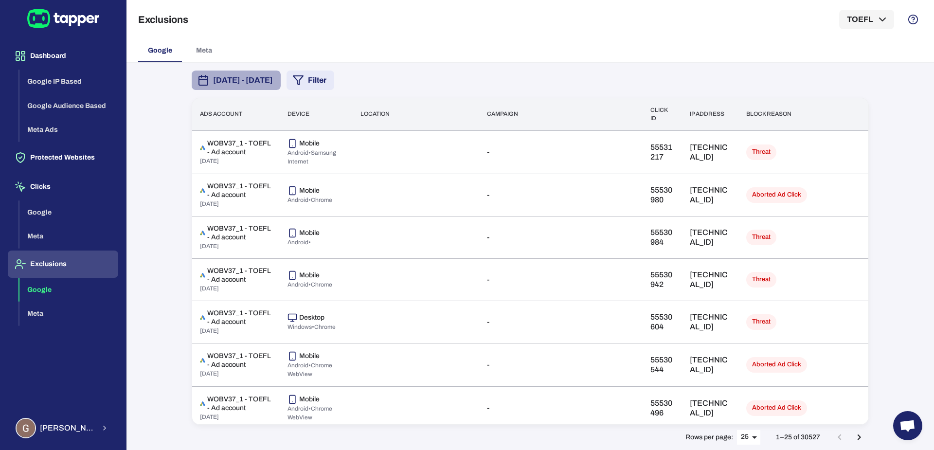
click at [273, 82] on span "[DATE] - [DATE]" at bounding box center [243, 80] width 60 height 12
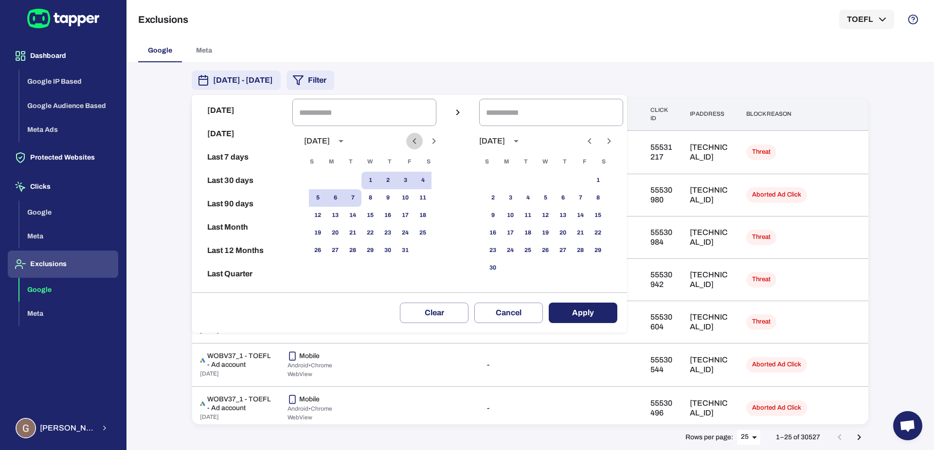
click at [420, 146] on icon "Previous month" at bounding box center [415, 141] width 12 height 12
click at [331, 181] on div "1 2 3 4 5 6" at bounding box center [370, 181] width 156 height 18
drag, startPoint x: 345, startPoint y: 218, endPoint x: 352, endPoint y: 220, distance: 7.7
click at [344, 218] on button "15" at bounding box center [336, 216] width 18 height 18
type input "**********"
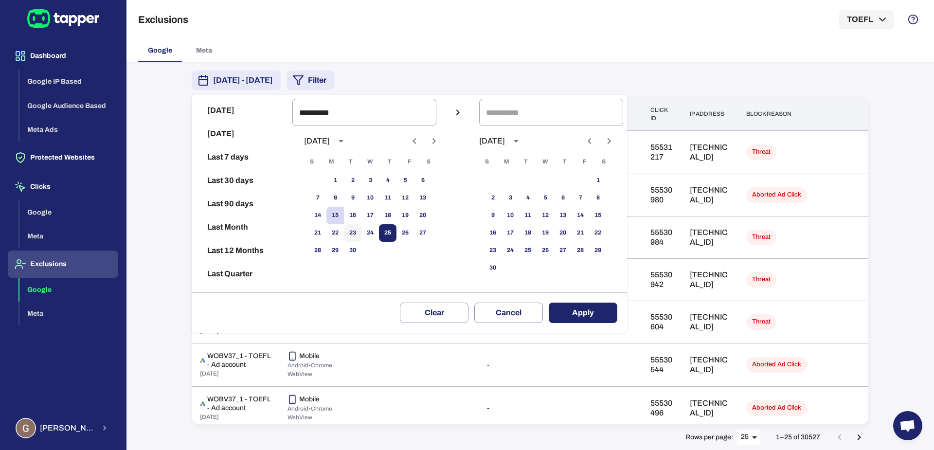
drag, startPoint x: 359, startPoint y: 230, endPoint x: 396, endPoint y: 236, distance: 37.0
click at [362, 230] on button "23" at bounding box center [353, 233] width 18 height 18
type input "**********"
drag, startPoint x: 579, startPoint y: 300, endPoint x: 583, endPoint y: 308, distance: 8.1
click at [579, 300] on div "Clear Cancel Apply" at bounding box center [410, 312] width 436 height 40
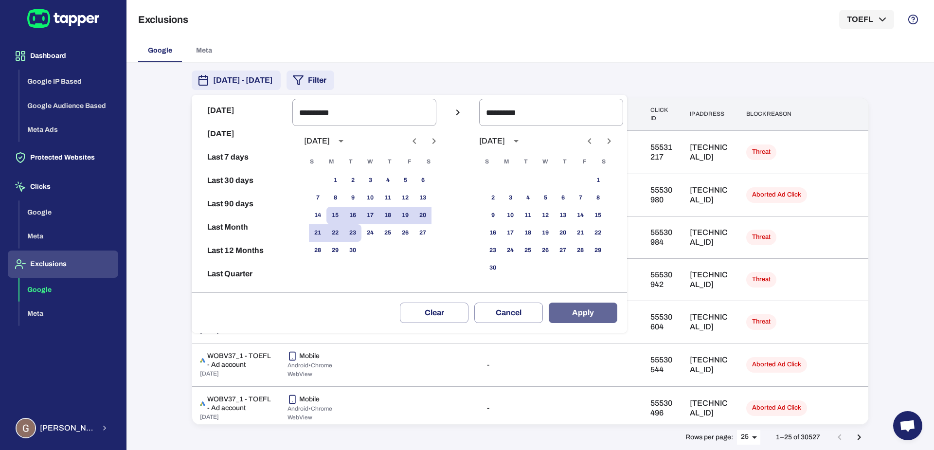
click at [583, 308] on button "Apply" at bounding box center [583, 313] width 69 height 20
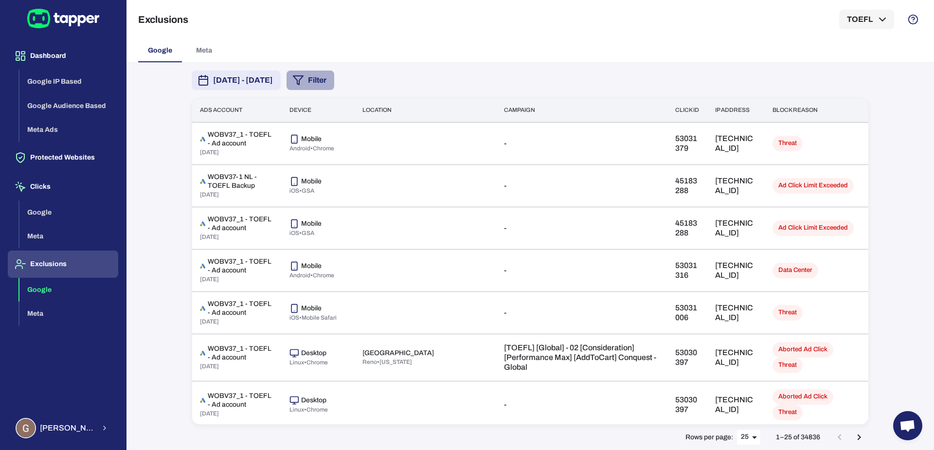
click at [304, 84] on icon "button" at bounding box center [298, 80] width 12 height 12
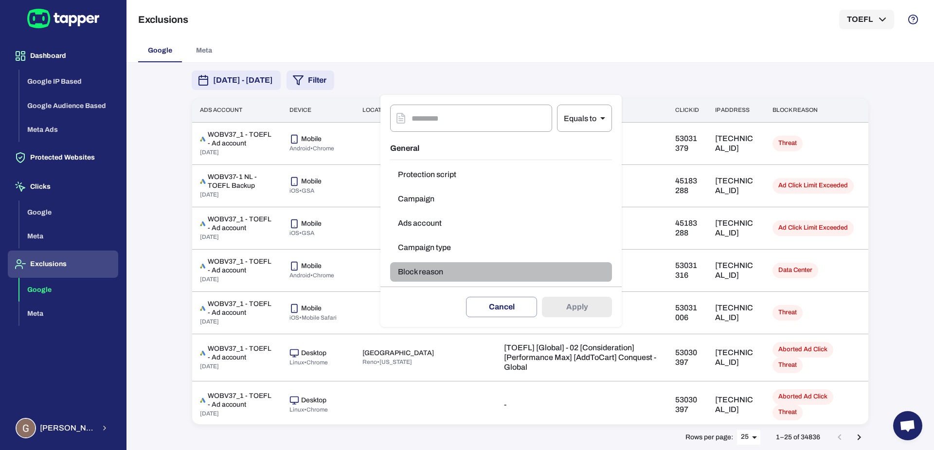
click at [438, 273] on button "Block reason" at bounding box center [501, 271] width 222 height 19
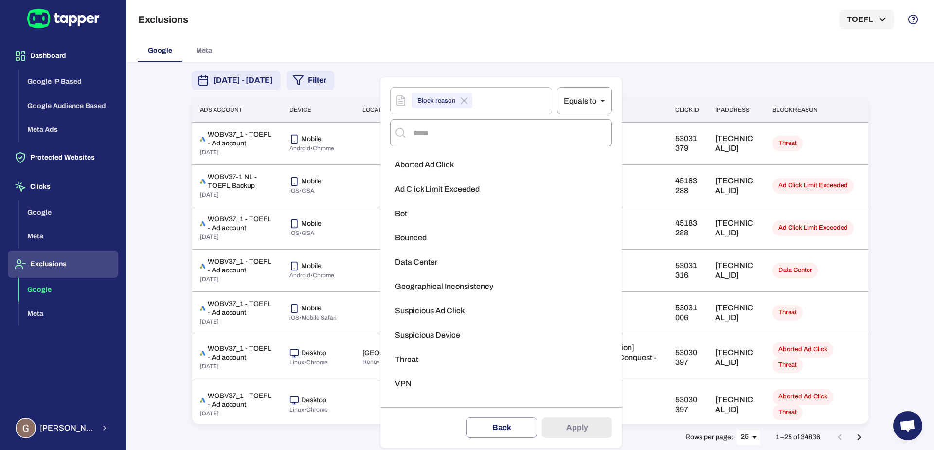
drag, startPoint x: 437, startPoint y: 355, endPoint x: 520, endPoint y: 386, distance: 88.1
click at [438, 355] on li "Threat" at bounding box center [501, 359] width 222 height 19
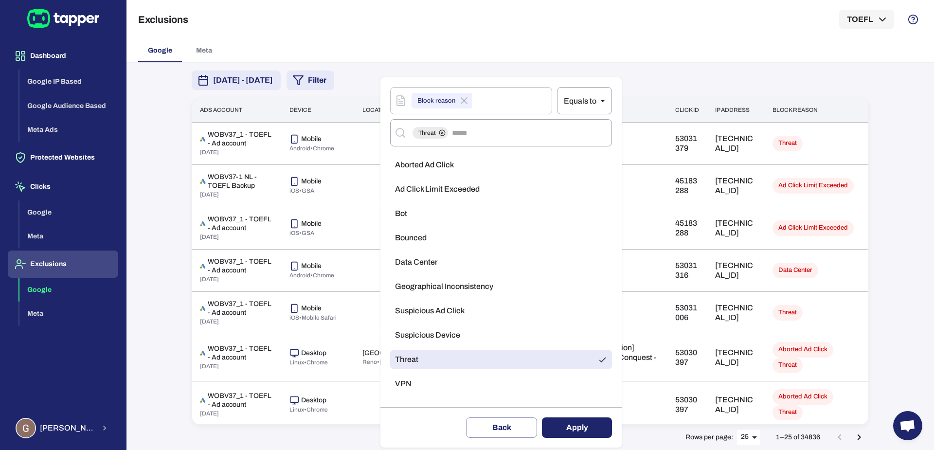
click at [578, 420] on button "Apply" at bounding box center [577, 428] width 70 height 20
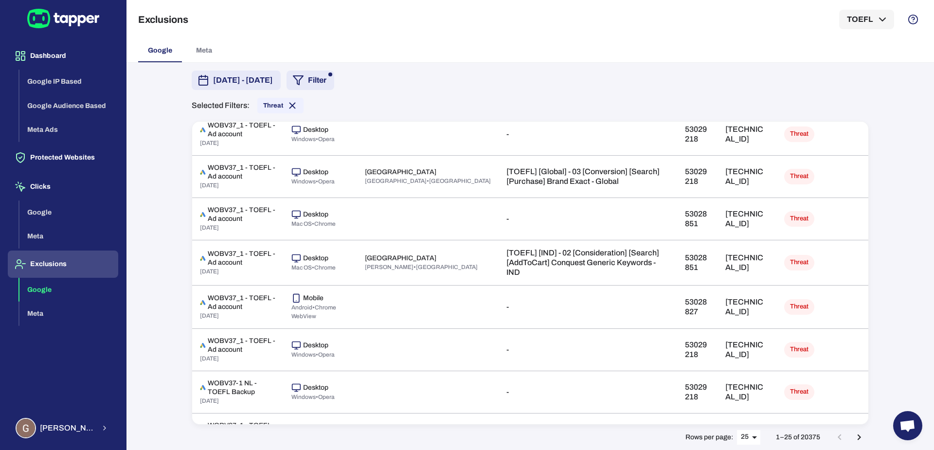
scroll to position [475, 0]
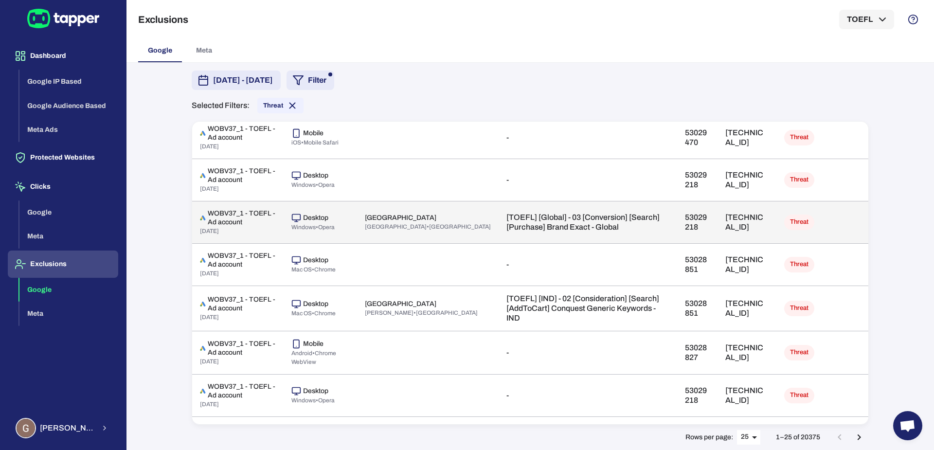
click at [728, 213] on p "[TECHNICAL_ID]" at bounding box center [747, 222] width 43 height 19
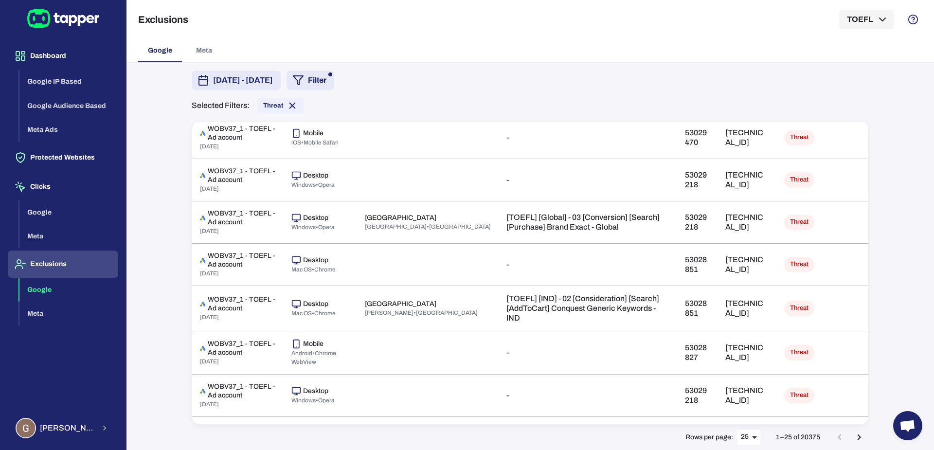
click at [874, 216] on div "[DATE] - [DATE] Filter Selected Filters: Threat Ads account Device Location Cam…" at bounding box center [530, 256] width 701 height 387
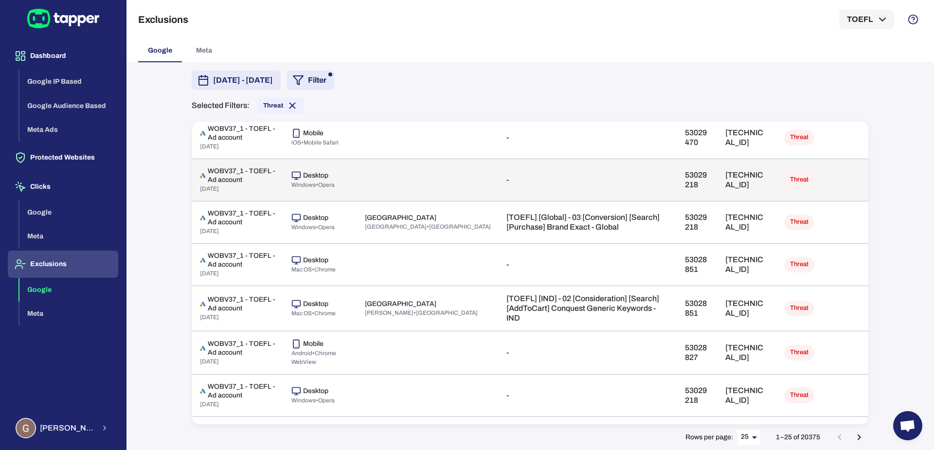
click at [718, 175] on td "[TECHNICAL_ID]" at bounding box center [747, 180] width 58 height 42
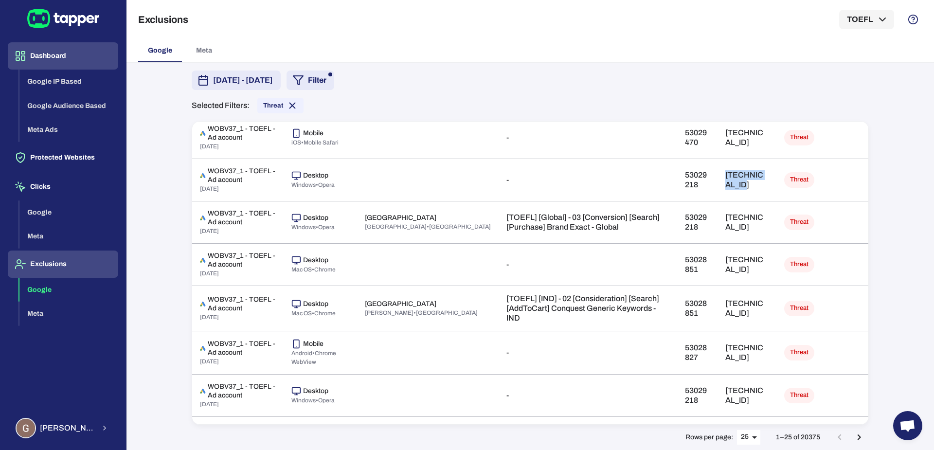
click at [61, 50] on button "Dashboard" at bounding box center [63, 55] width 110 height 27
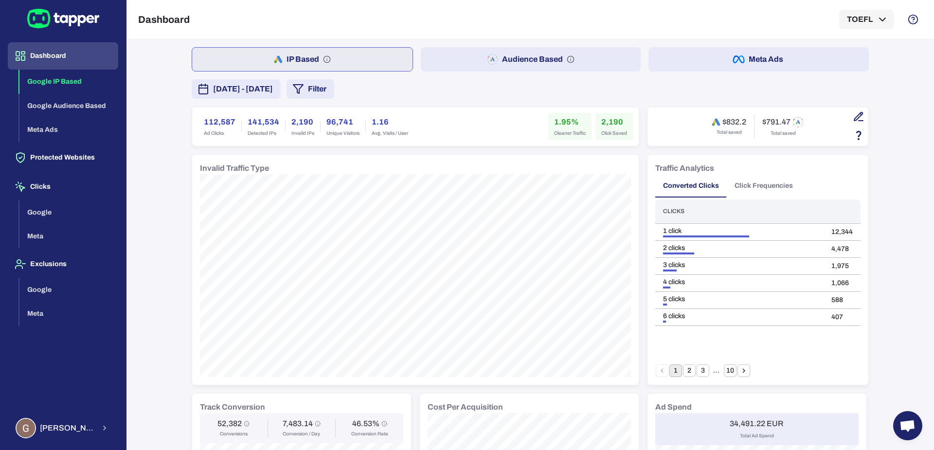
click at [273, 87] on span "[DATE] - [DATE]" at bounding box center [243, 89] width 60 height 12
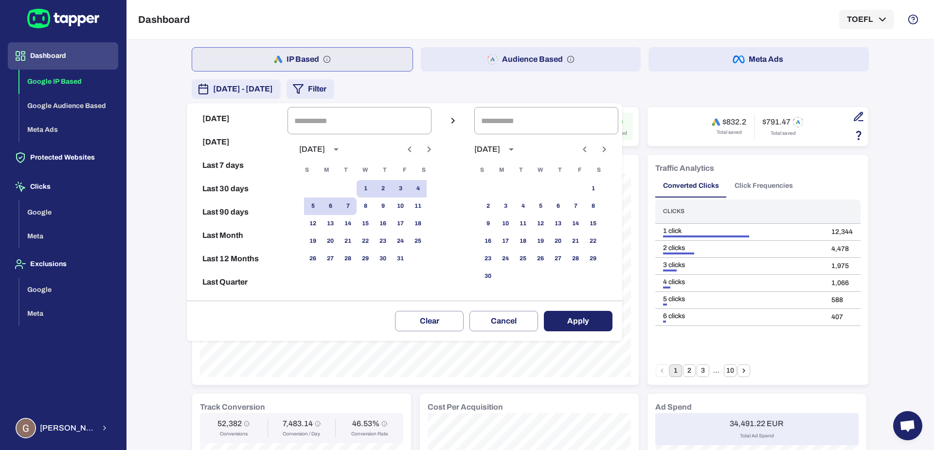
click at [418, 156] on button "Previous month" at bounding box center [409, 149] width 17 height 17
click at [336, 189] on button "1" at bounding box center [331, 189] width 18 height 18
type input "**********"
click at [357, 258] on button "30" at bounding box center [348, 259] width 18 height 18
type input "**********"
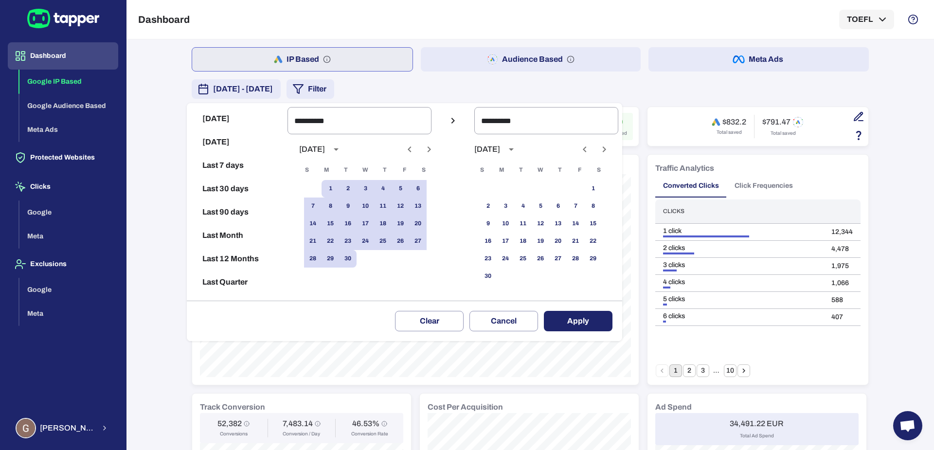
click at [592, 322] on button "Apply" at bounding box center [578, 321] width 69 height 20
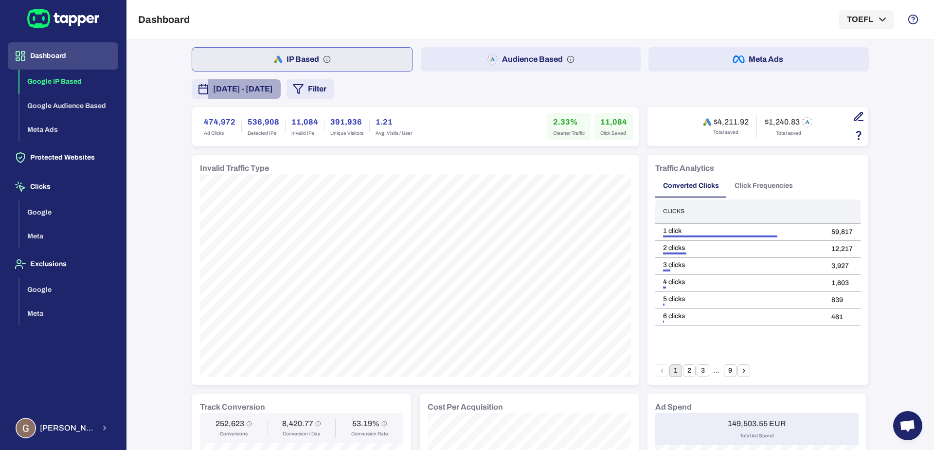
click at [334, 89] on button "Filter" at bounding box center [311, 88] width 48 height 19
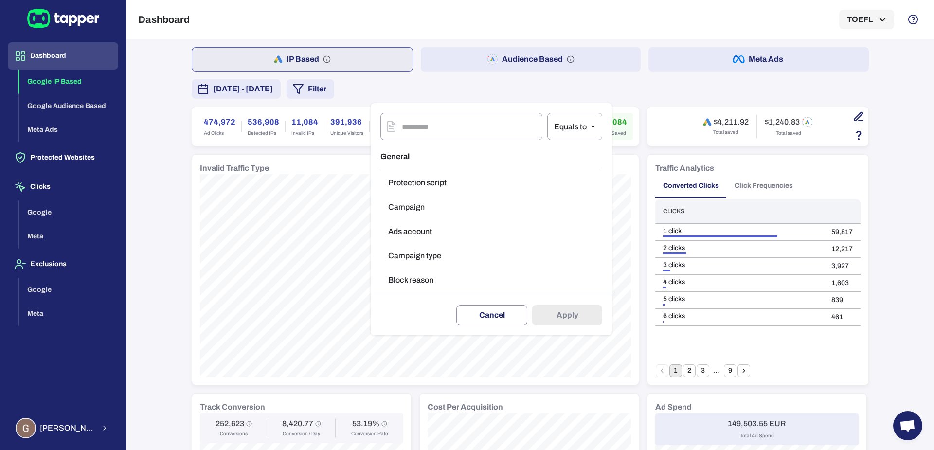
click at [436, 252] on button "Campaign type" at bounding box center [492, 255] width 222 height 19
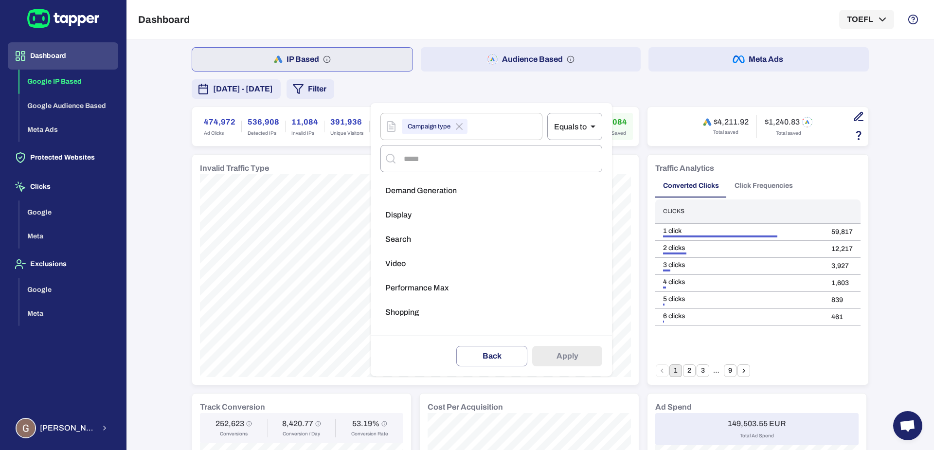
click at [476, 99] on div at bounding box center [467, 225] width 934 height 450
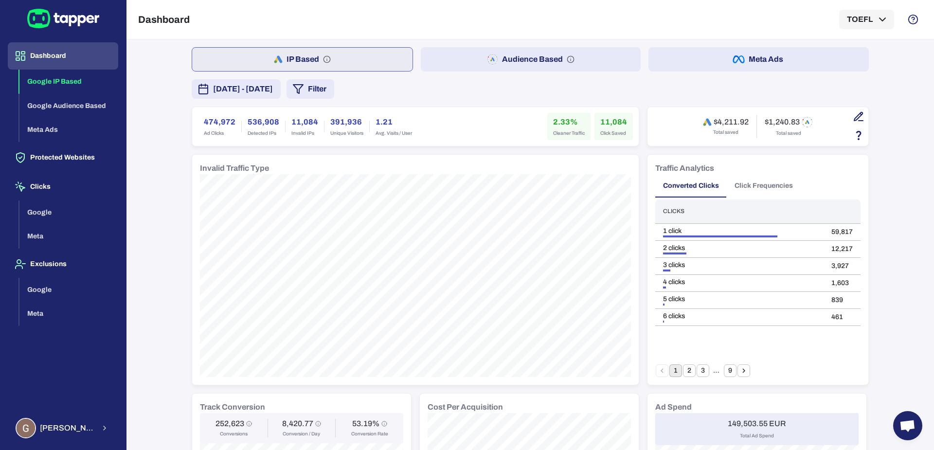
click at [334, 86] on button "Filter" at bounding box center [311, 88] width 48 height 19
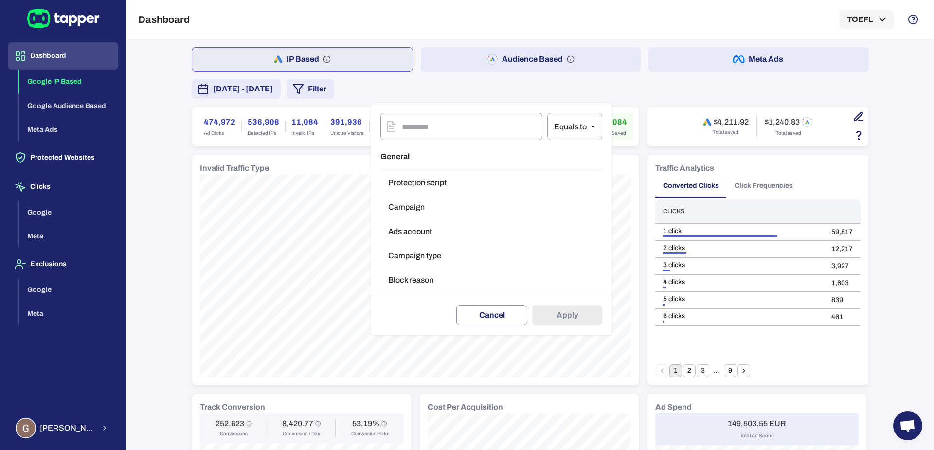
click at [425, 276] on button "Block reason" at bounding box center [492, 280] width 222 height 19
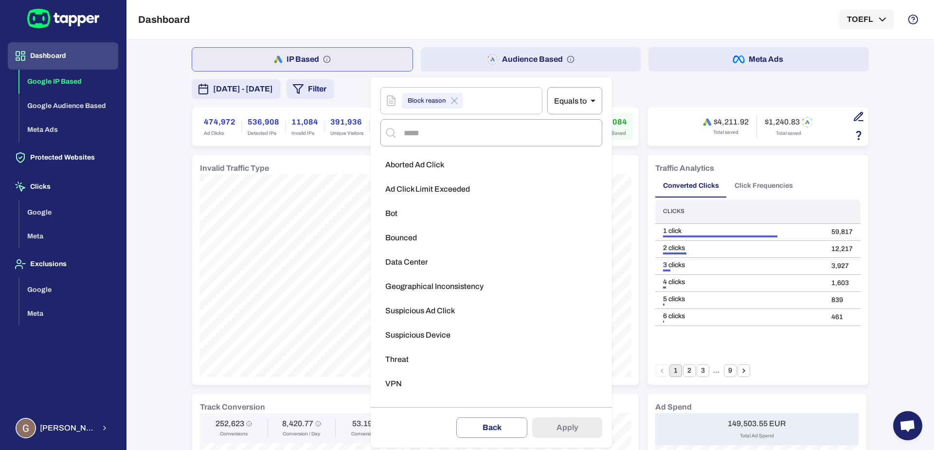
click at [449, 160] on li "Aborted Ad Click" at bounding box center [492, 164] width 222 height 19
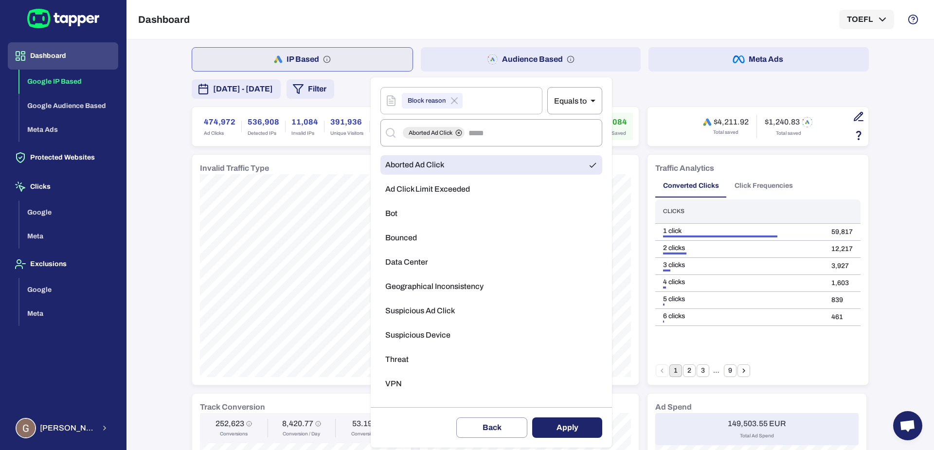
click at [557, 419] on button "Apply" at bounding box center [567, 428] width 70 height 20
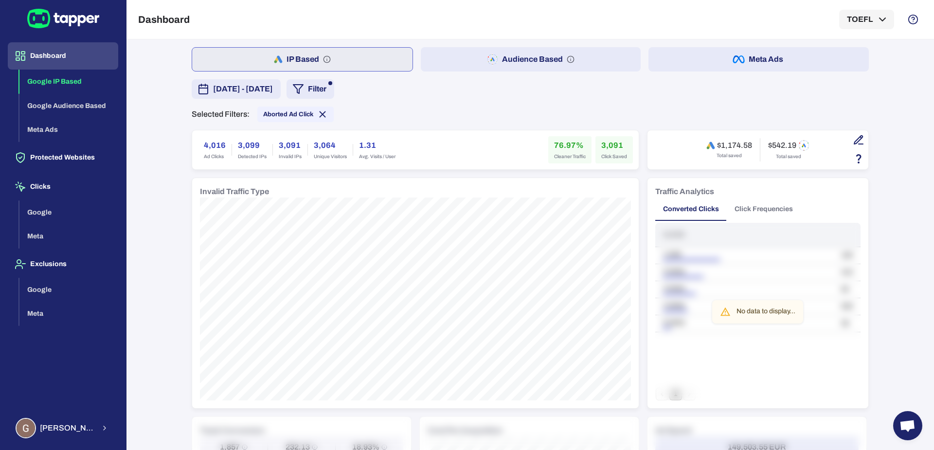
click at [279, 144] on h6 "3,091" at bounding box center [290, 146] width 23 height 12
click at [317, 118] on icon at bounding box center [322, 114] width 11 height 11
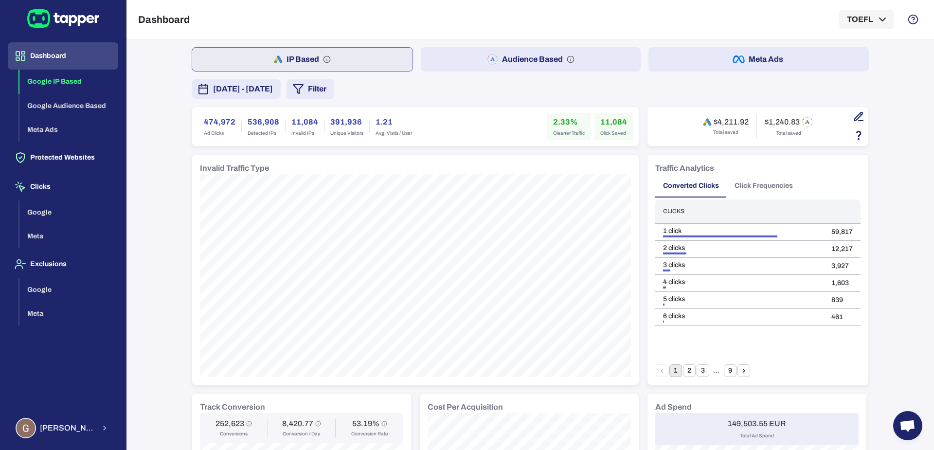
click at [454, 61] on button "Audience Based" at bounding box center [531, 59] width 220 height 24
click at [273, 94] on span "[DATE] - [DATE]" at bounding box center [243, 89] width 60 height 12
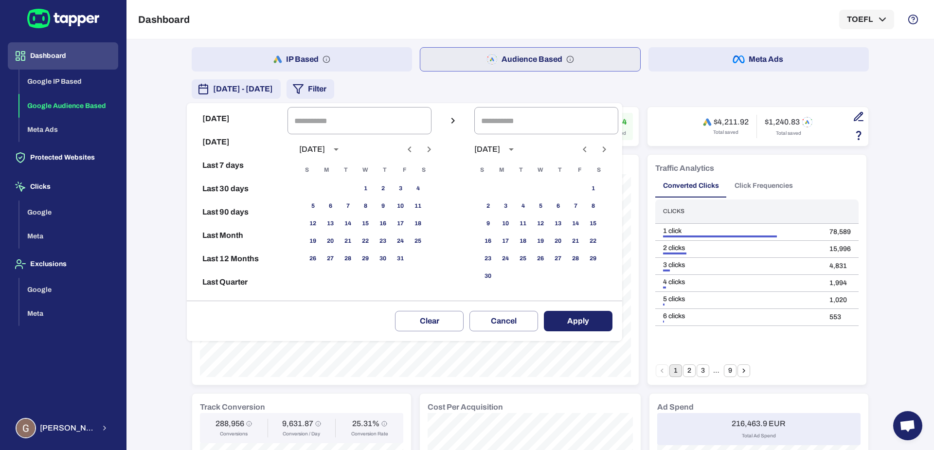
click at [462, 94] on div at bounding box center [467, 225] width 934 height 450
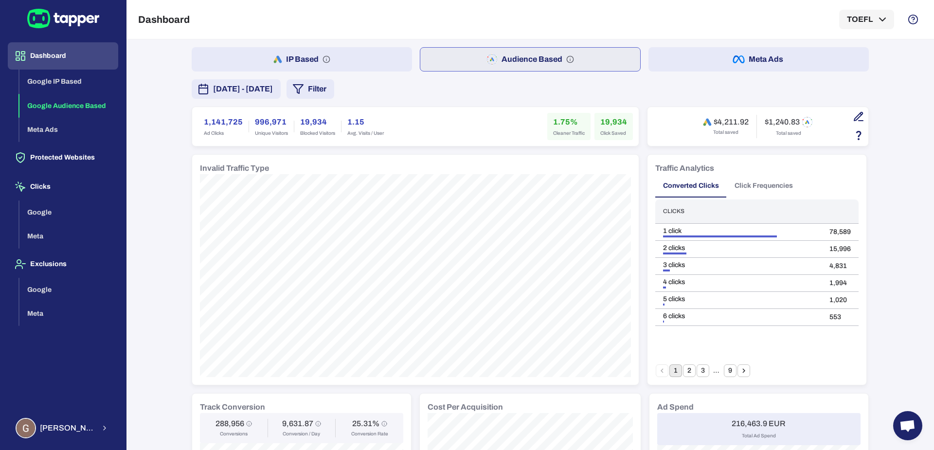
click at [334, 92] on button "Filter" at bounding box center [311, 88] width 48 height 19
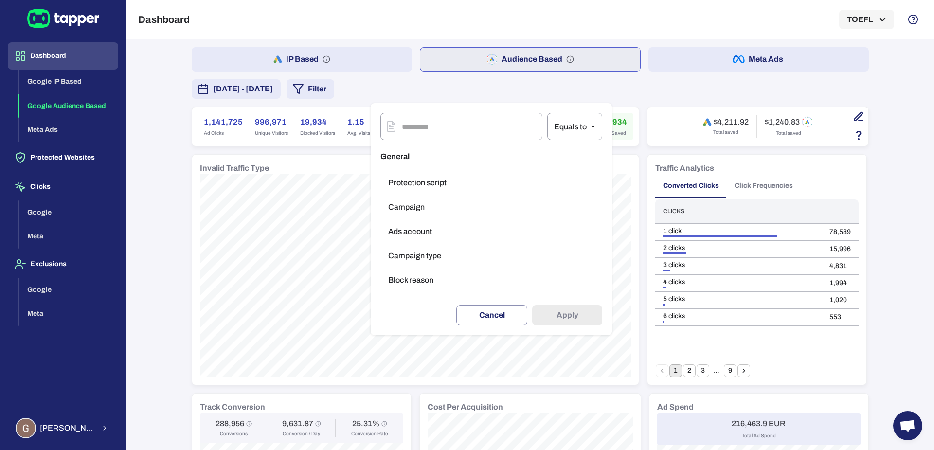
click at [430, 288] on button "Block reason" at bounding box center [492, 280] width 222 height 19
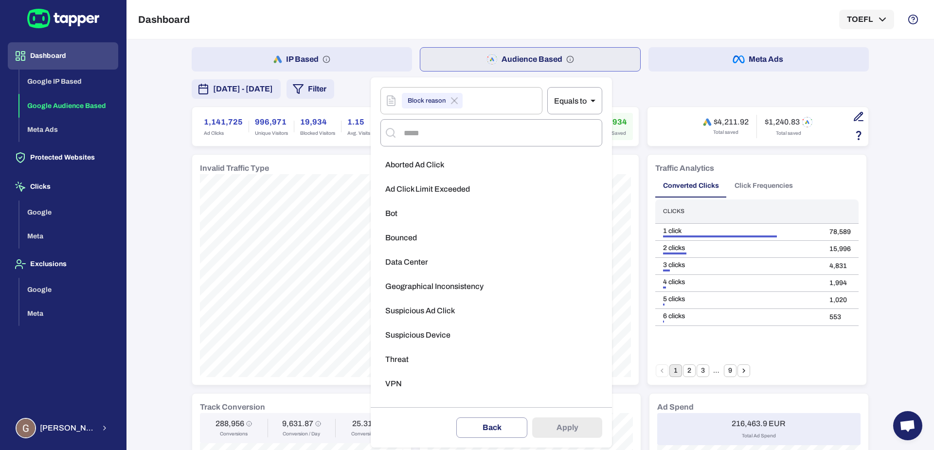
click at [438, 164] on span "Aborted Ad Click" at bounding box center [414, 165] width 59 height 10
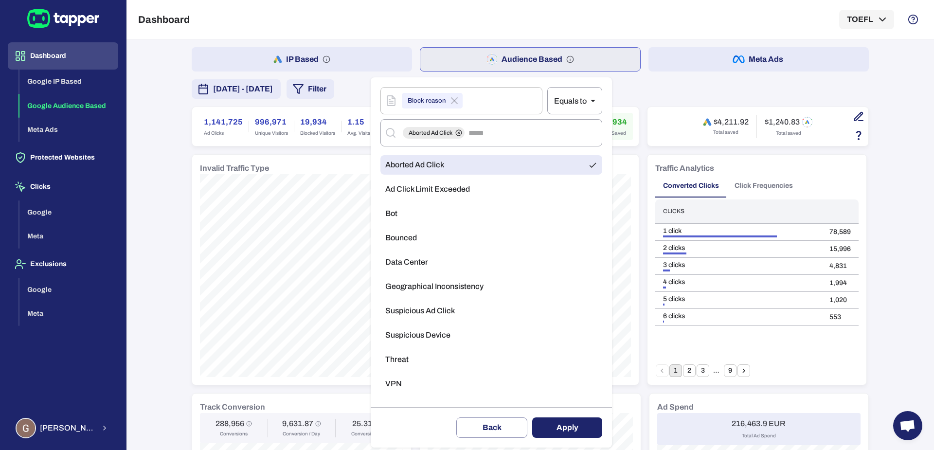
click at [546, 423] on button "Apply" at bounding box center [567, 428] width 70 height 20
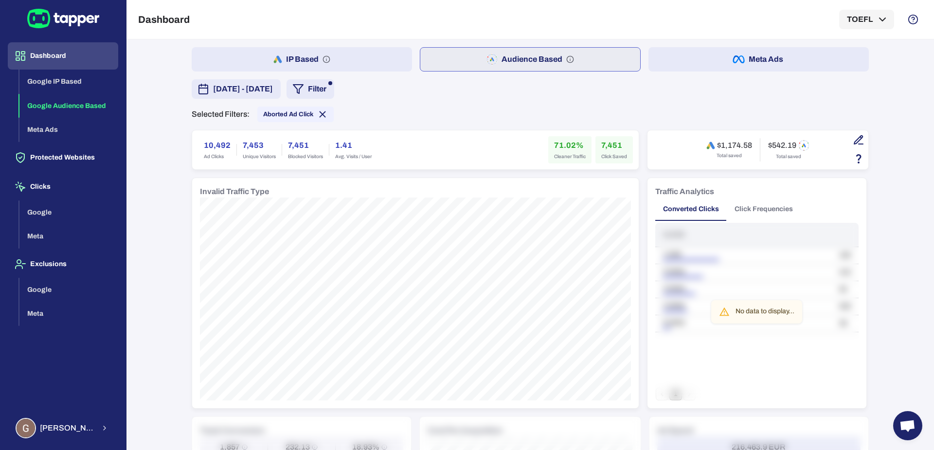
click at [204, 142] on h6 "10,492" at bounding box center [217, 146] width 27 height 12
click at [249, 141] on h6 "7,453" at bounding box center [259, 146] width 33 height 12
click at [291, 144] on h6 "7,451" at bounding box center [305, 146] width 35 height 12
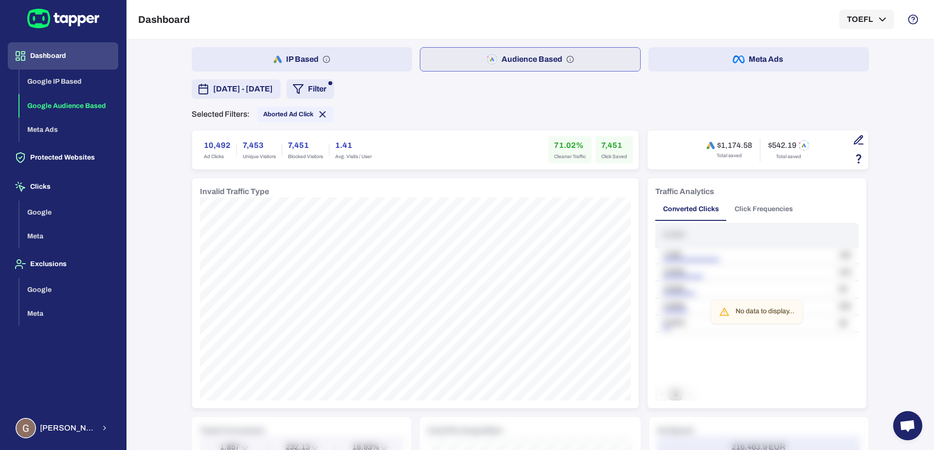
click at [291, 144] on h6 "7,451" at bounding box center [305, 146] width 35 height 12
click at [317, 115] on icon at bounding box center [322, 114] width 11 height 11
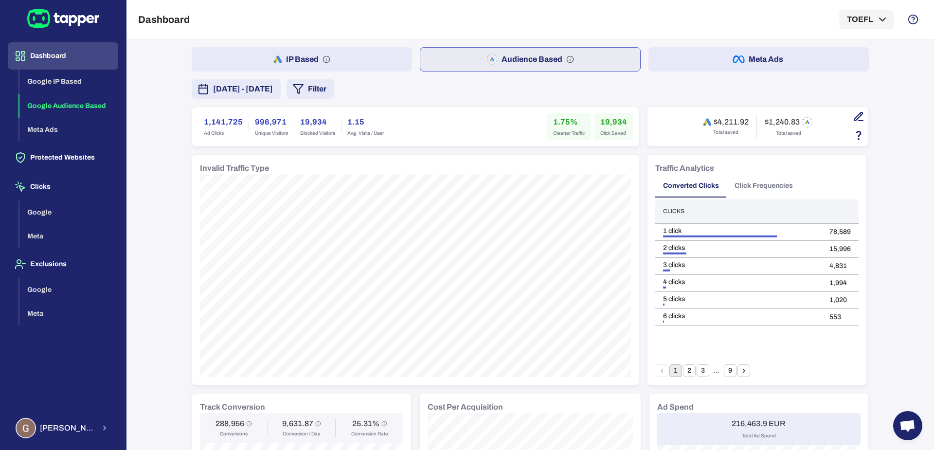
click at [761, 186] on button "Click Frequencies" at bounding box center [764, 185] width 74 height 23
click at [738, 369] on button "Go to next page" at bounding box center [744, 370] width 13 height 13
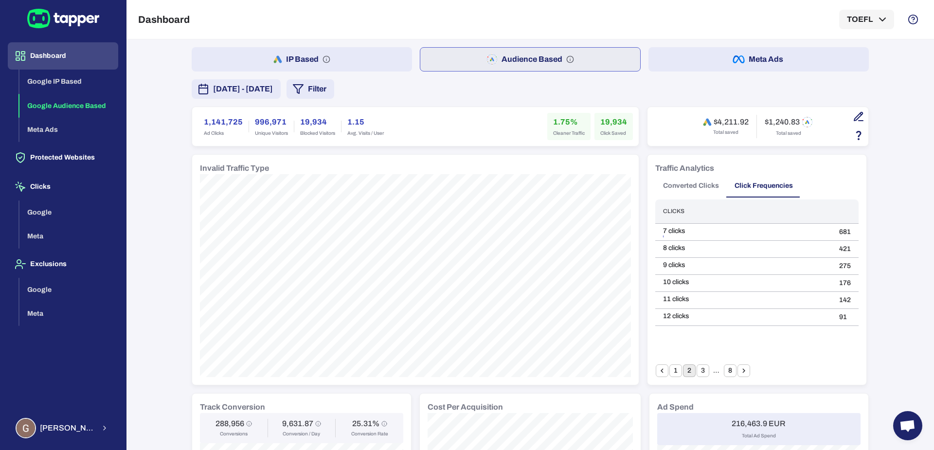
click at [724, 370] on button "8" at bounding box center [730, 370] width 13 height 13
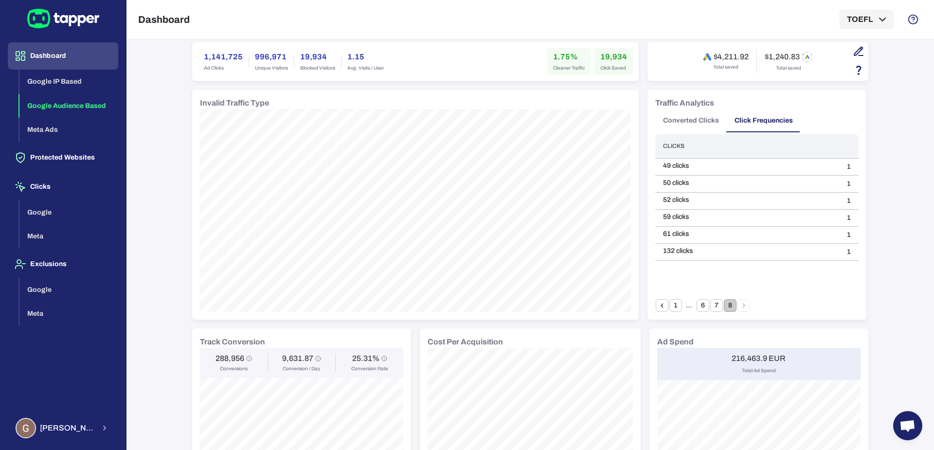
scroll to position [52, 0]
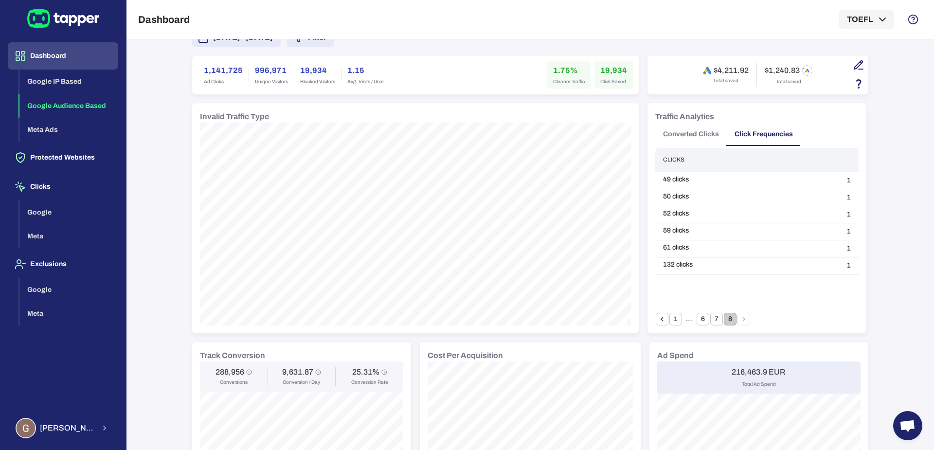
click at [680, 135] on button "Converted Clicks" at bounding box center [691, 134] width 72 height 23
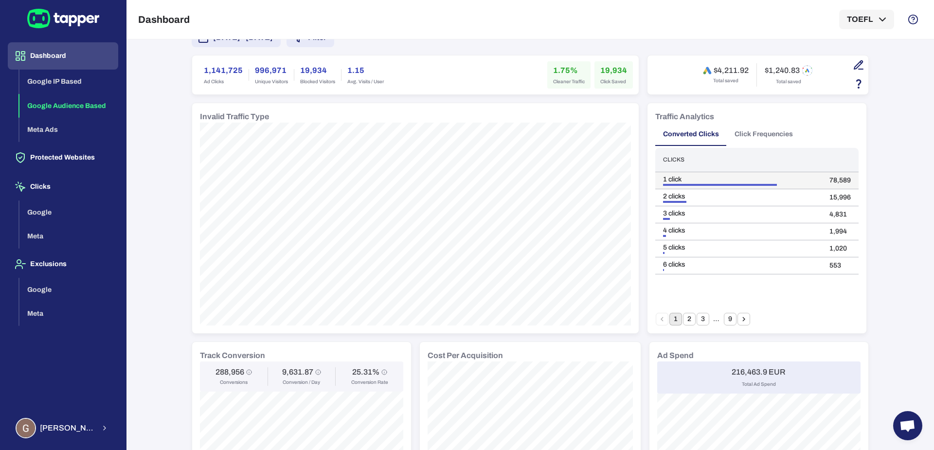
click at [830, 176] on td "78,589" at bounding box center [840, 180] width 37 height 17
click at [832, 190] on td "15,996" at bounding box center [840, 197] width 37 height 17
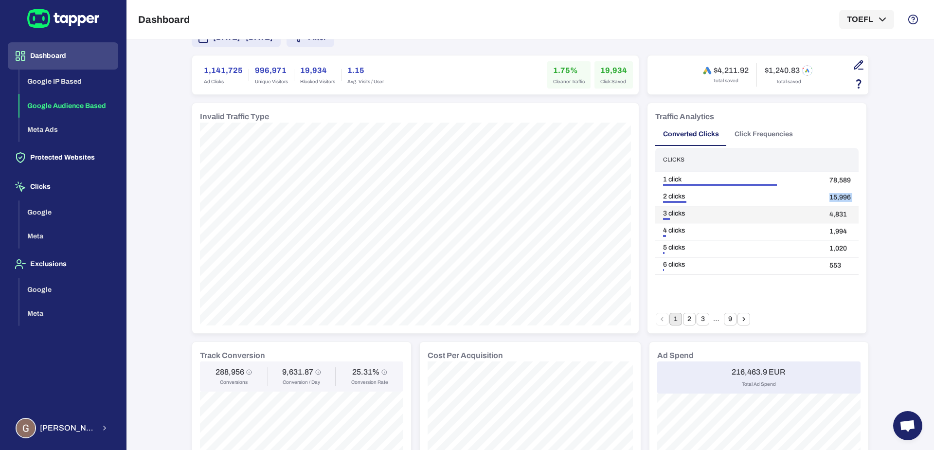
click at [829, 216] on td "4,831" at bounding box center [840, 214] width 37 height 17
click at [684, 313] on button "2" at bounding box center [689, 319] width 13 height 13
click at [697, 319] on button "3" at bounding box center [703, 319] width 13 height 13
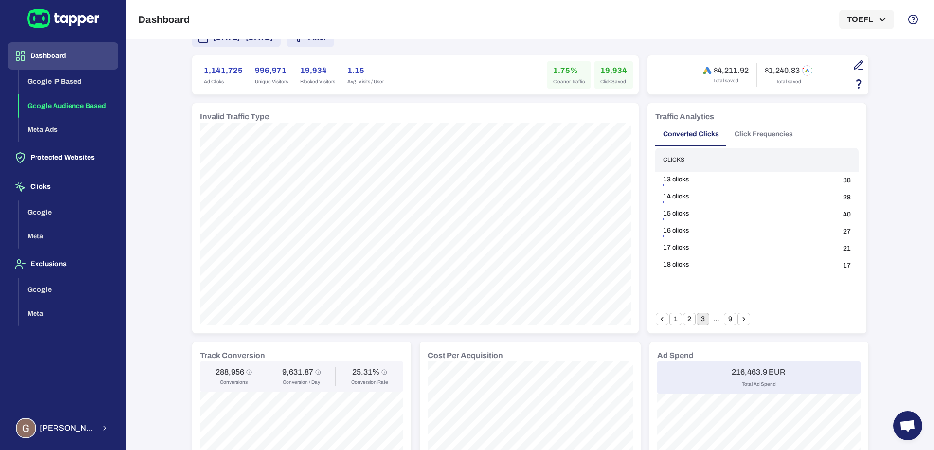
click at [741, 318] on icon "Go to next page" at bounding box center [744, 319] width 9 height 9
click at [743, 318] on icon "Go to next page" at bounding box center [744, 319] width 9 height 9
click at [741, 322] on icon "Go to next page" at bounding box center [744, 319] width 9 height 9
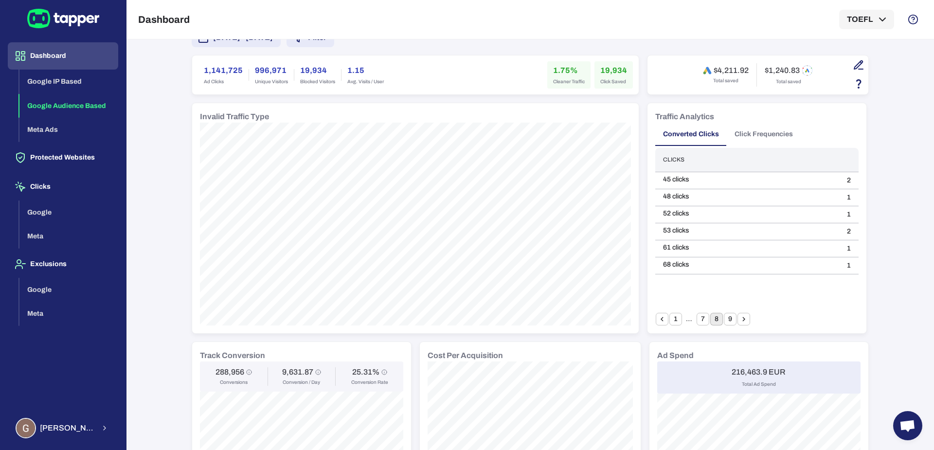
click at [741, 322] on icon "Go to next page" at bounding box center [744, 319] width 9 height 9
click at [670, 319] on button "1" at bounding box center [676, 319] width 13 height 13
